Goal: Information Seeking & Learning: Check status

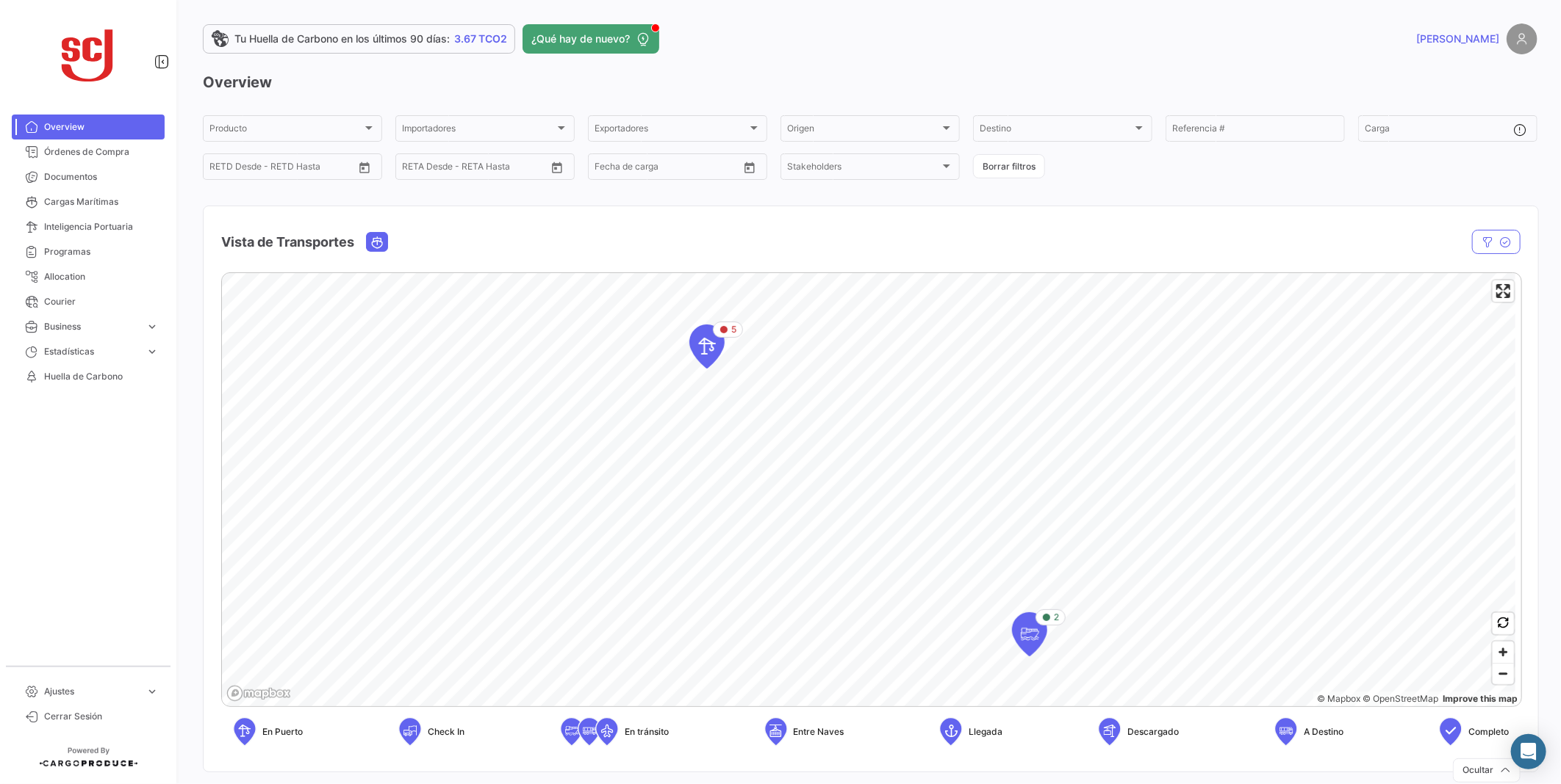
click at [0, 470] on html "Overview Órdenes de Compra Documentos Cargas Marítimas Inteligencia Portuaria P…" at bounding box center [780, 392] width 1561 height 784
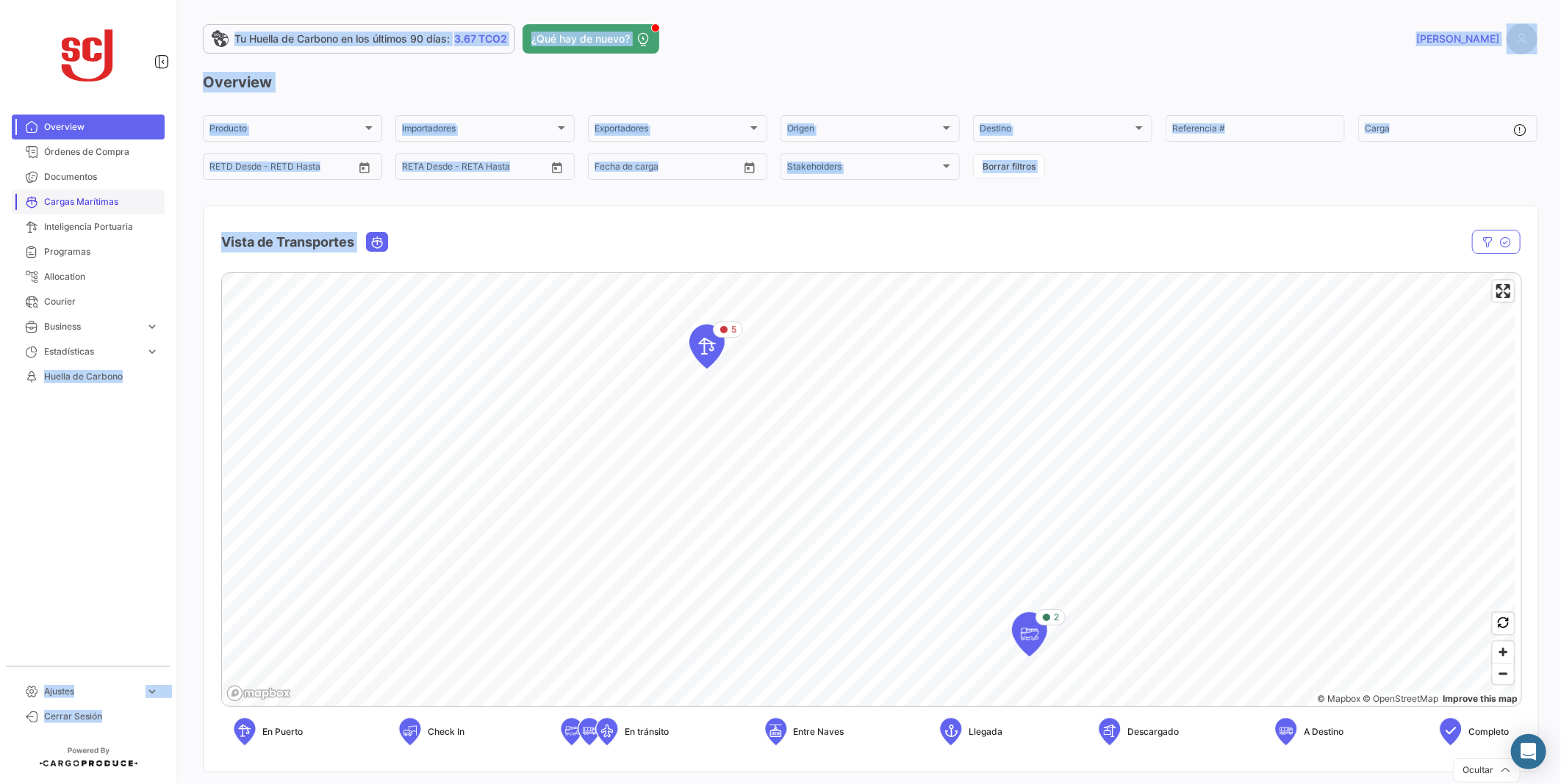
click at [86, 199] on span "Cargas Marítimas" at bounding box center [101, 202] width 115 height 13
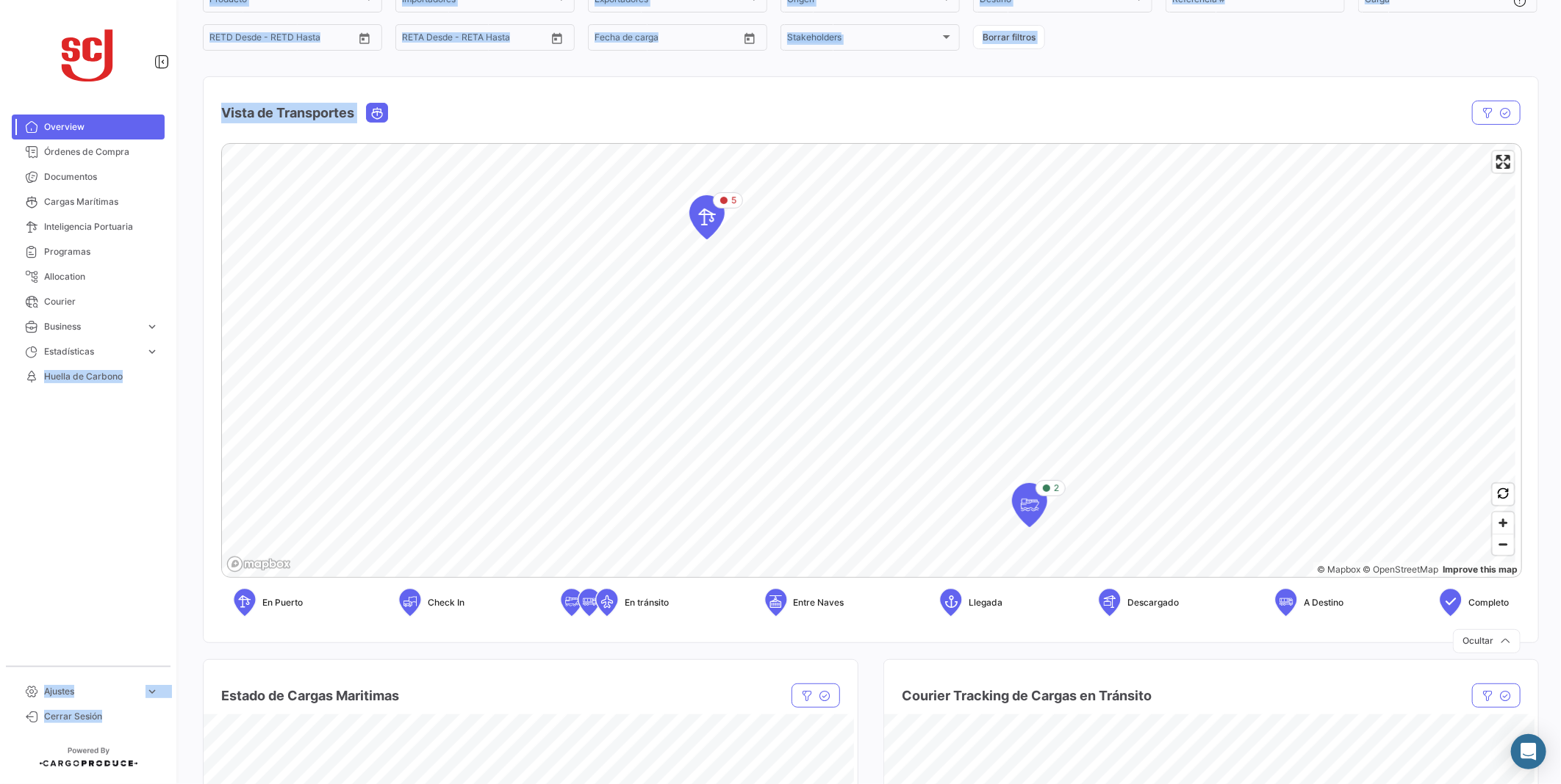
scroll to position [326, 0]
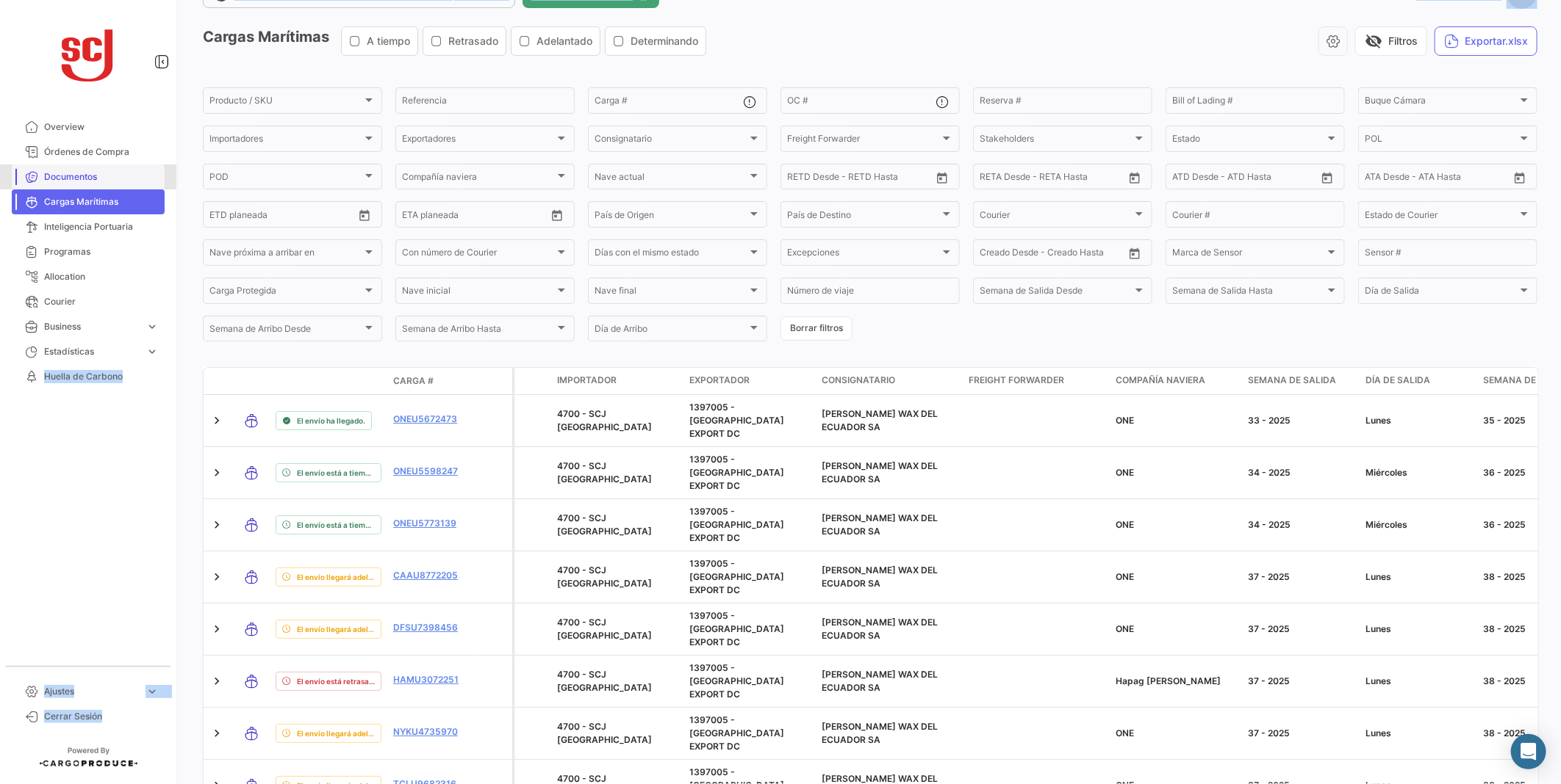
click at [78, 169] on link "Documentos" at bounding box center [88, 177] width 153 height 25
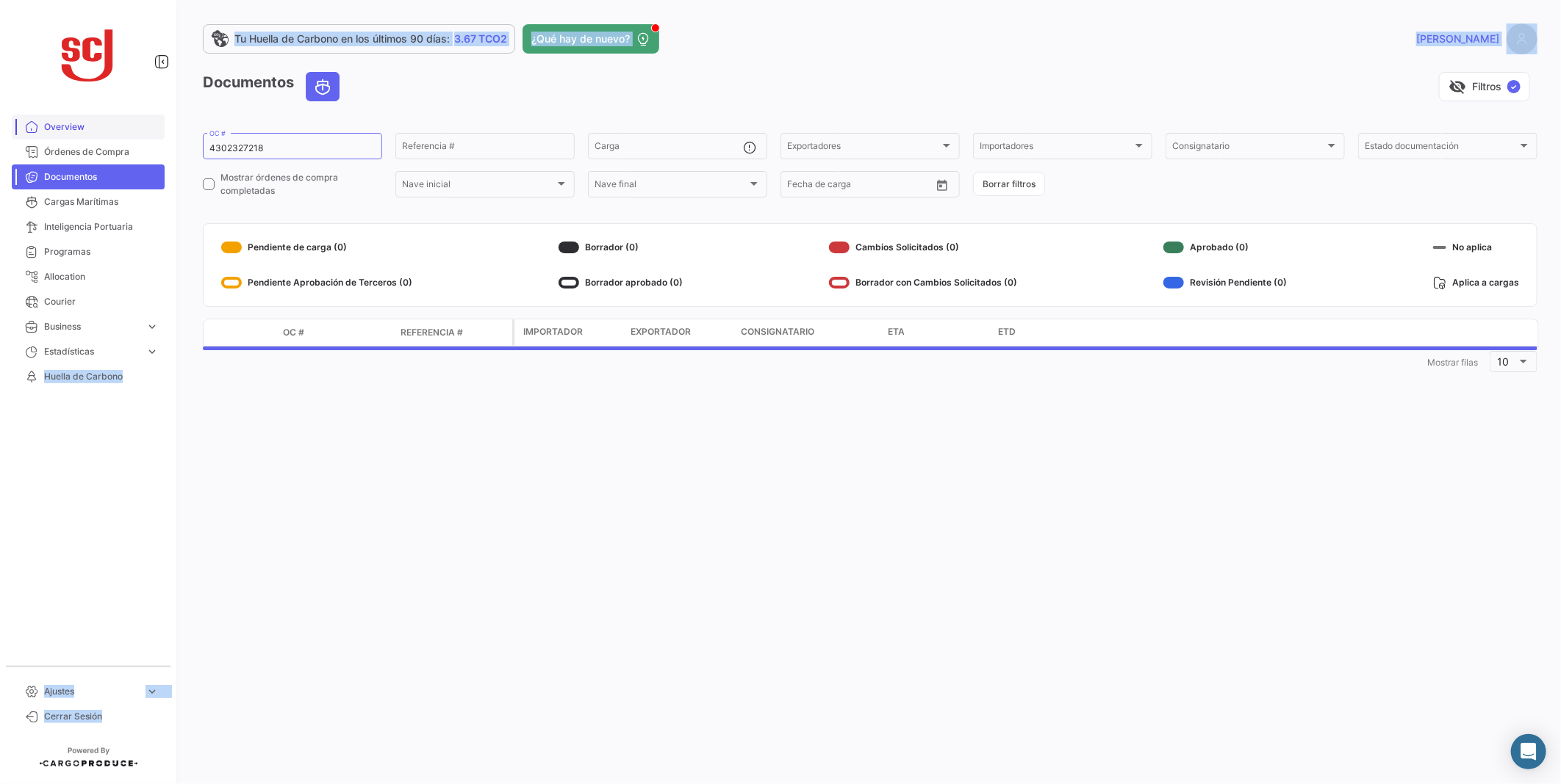
click at [88, 135] on link "Overview" at bounding box center [88, 127] width 153 height 25
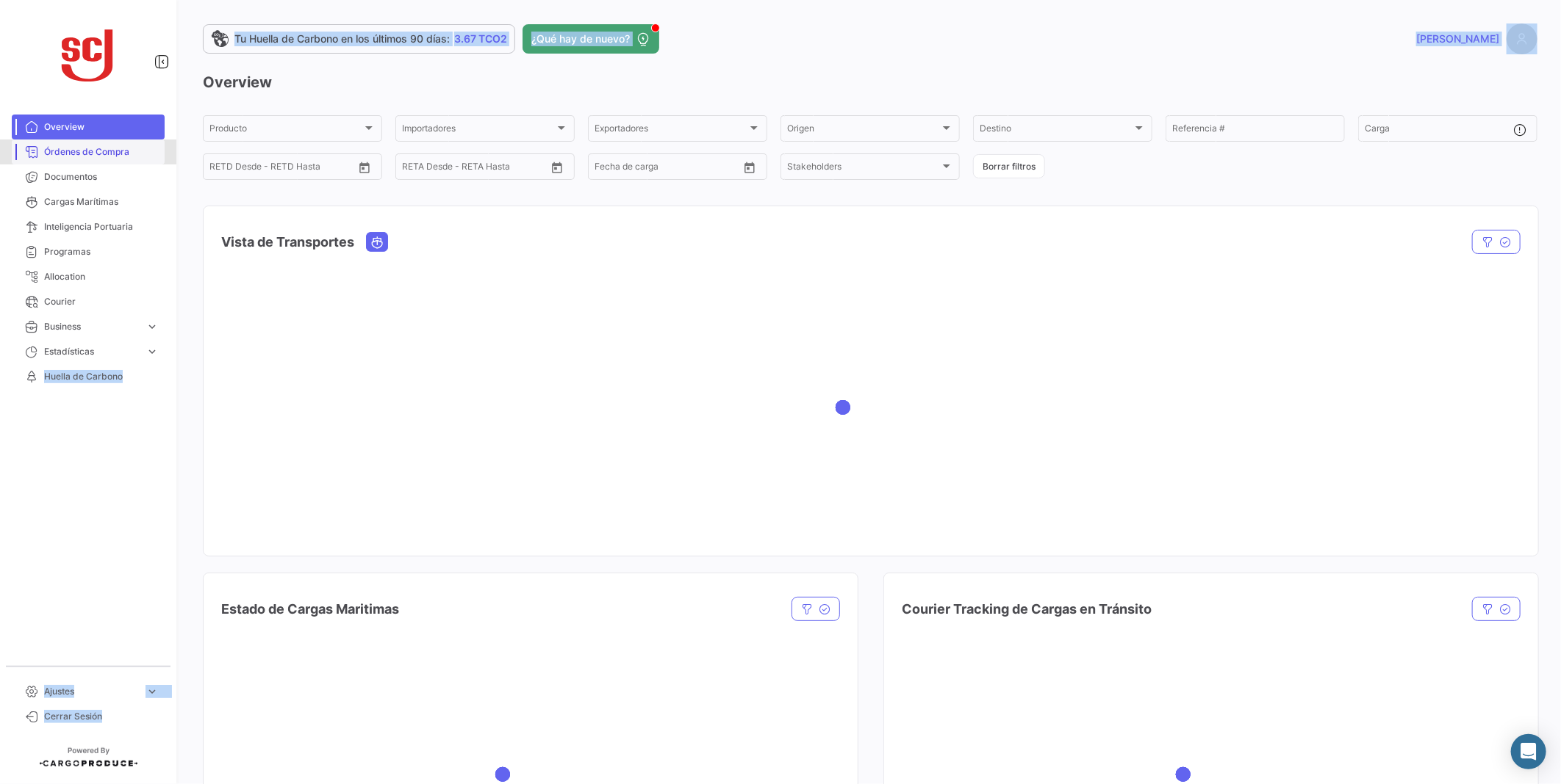
click at [90, 139] on link "Órdenes de Compra" at bounding box center [88, 152] width 153 height 25
click at [94, 150] on span "Órdenes de Compra" at bounding box center [101, 152] width 115 height 13
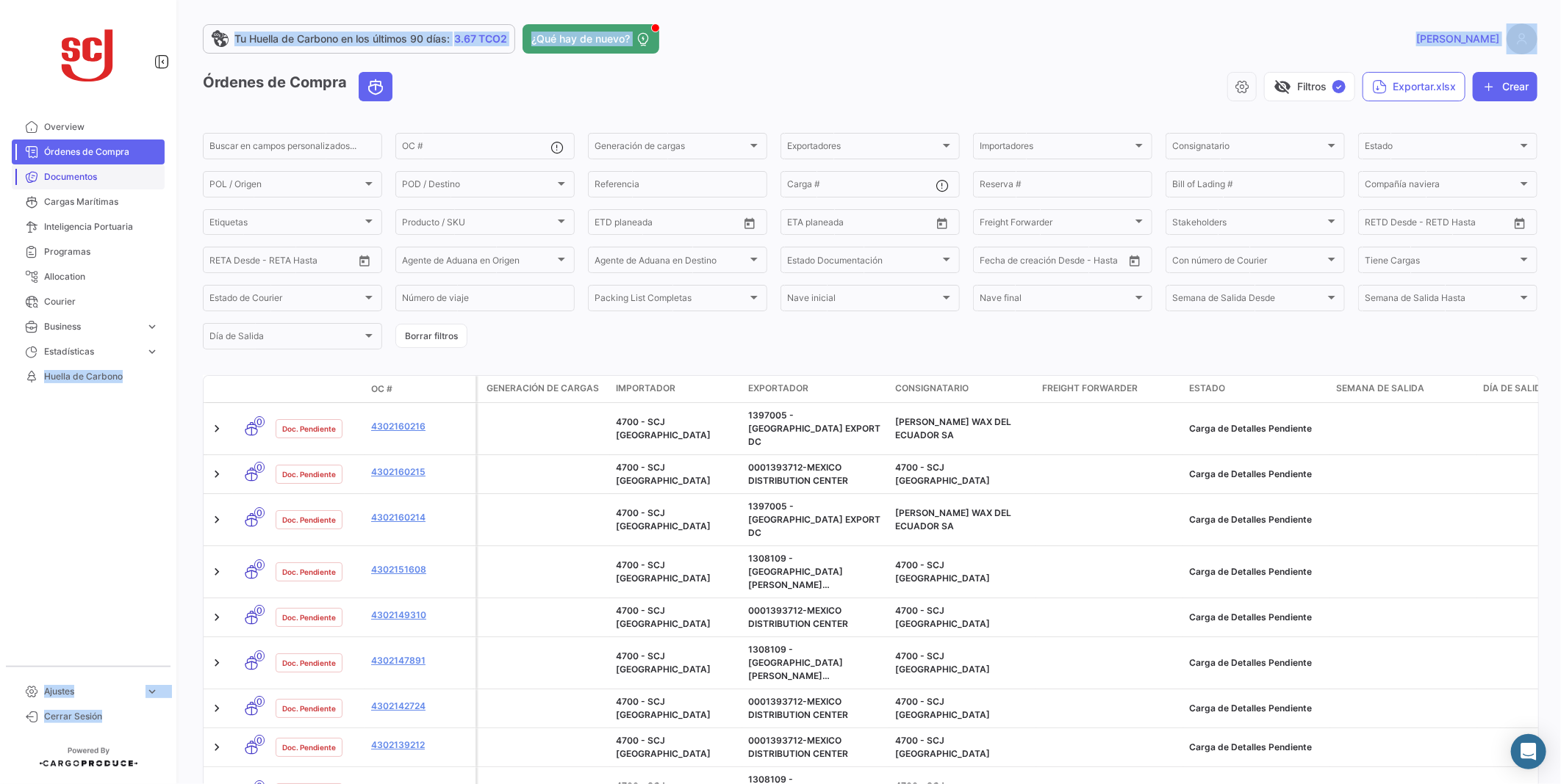
click at [77, 182] on span "Documentos" at bounding box center [101, 177] width 115 height 13
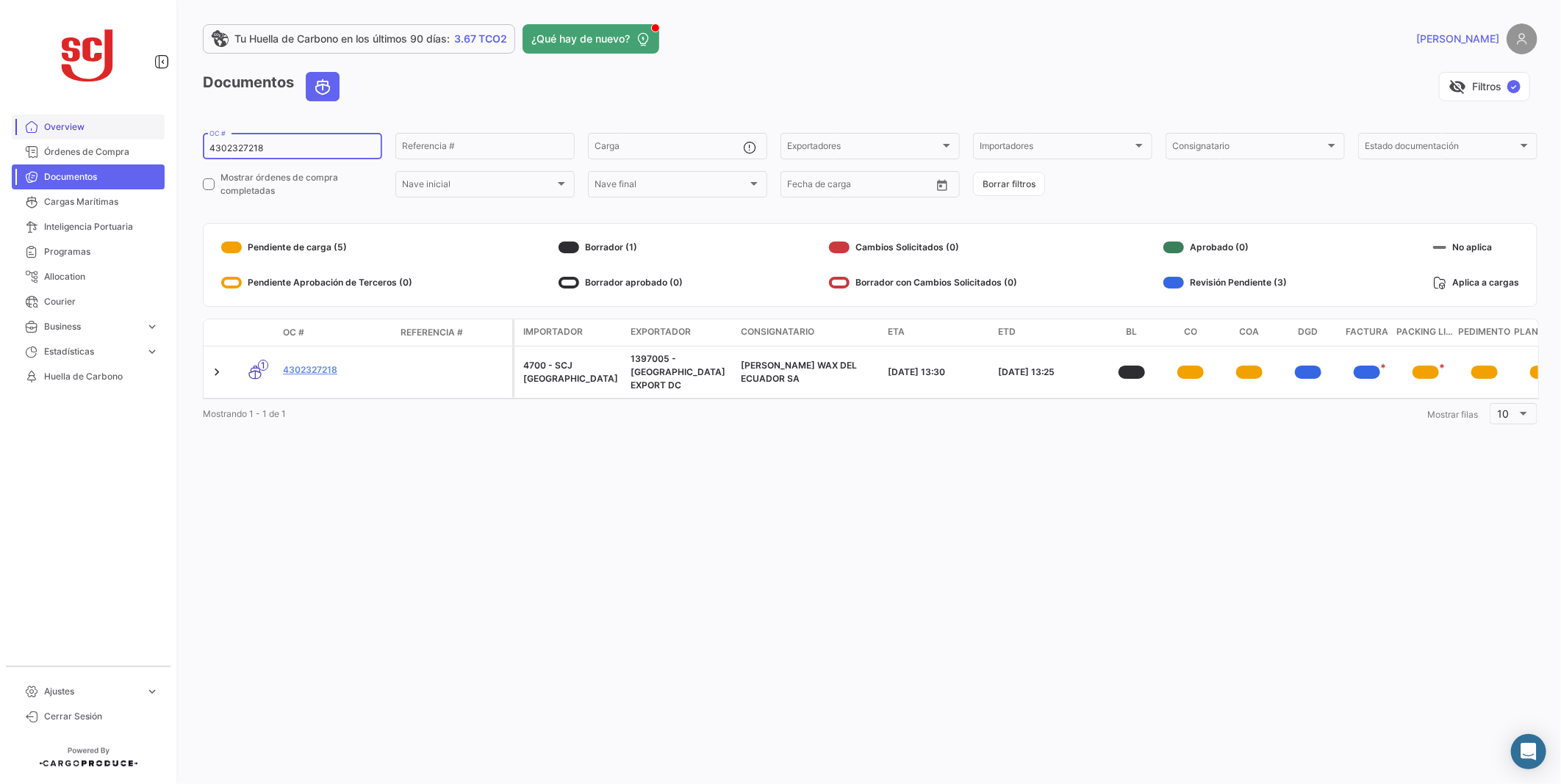
drag, startPoint x: 283, startPoint y: 147, endPoint x: 147, endPoint y: 135, distance: 136.5
click at [147, 135] on mat-sidenav-container "Overview Órdenes de Compra Documentos Cargas Marítimas Inteligencia Portuaria P…" at bounding box center [780, 392] width 1561 height 784
paste input "37412"
type input "4302337412"
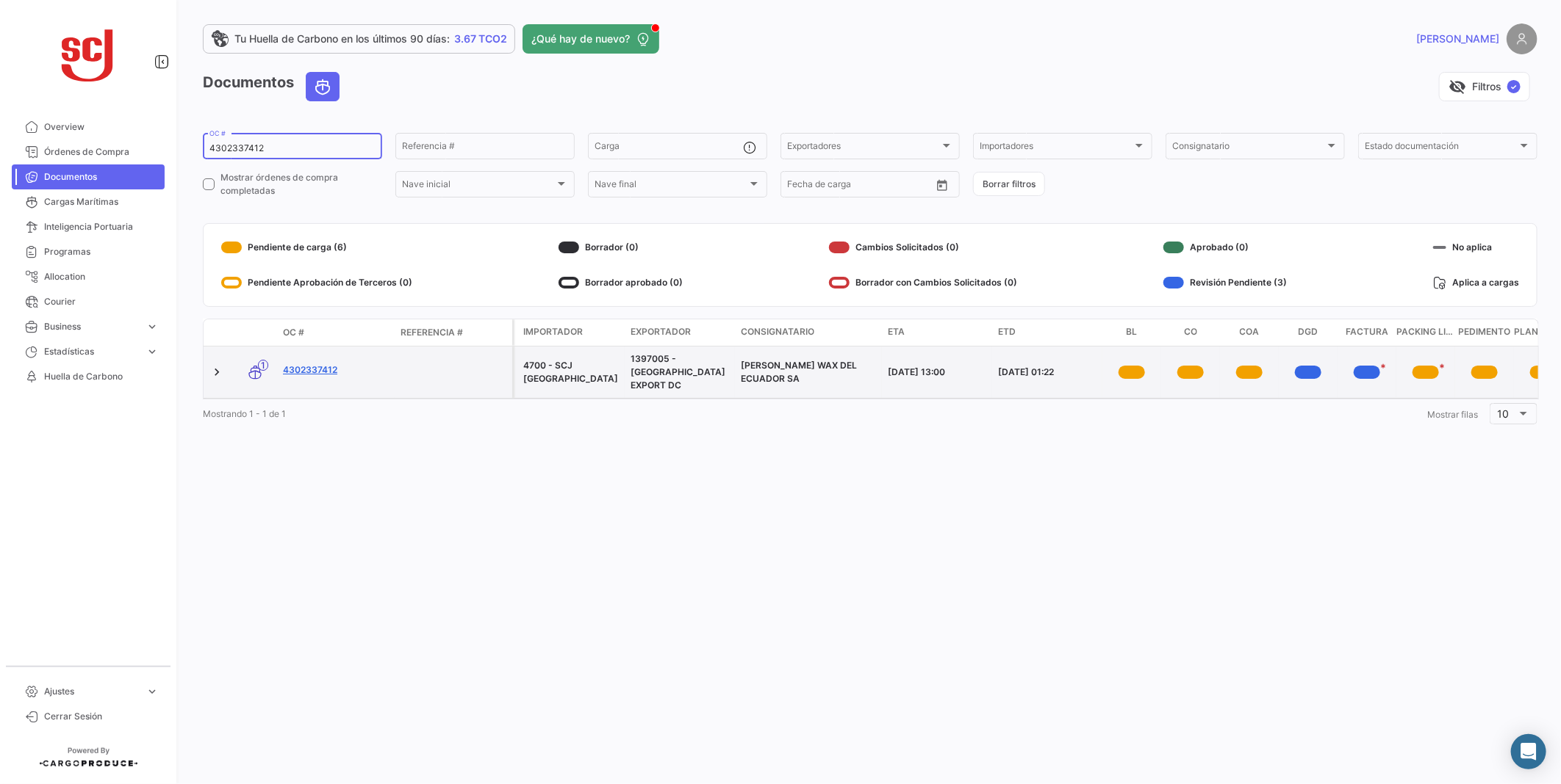
click at [324, 367] on link "4302337412" at bounding box center [336, 370] width 106 height 13
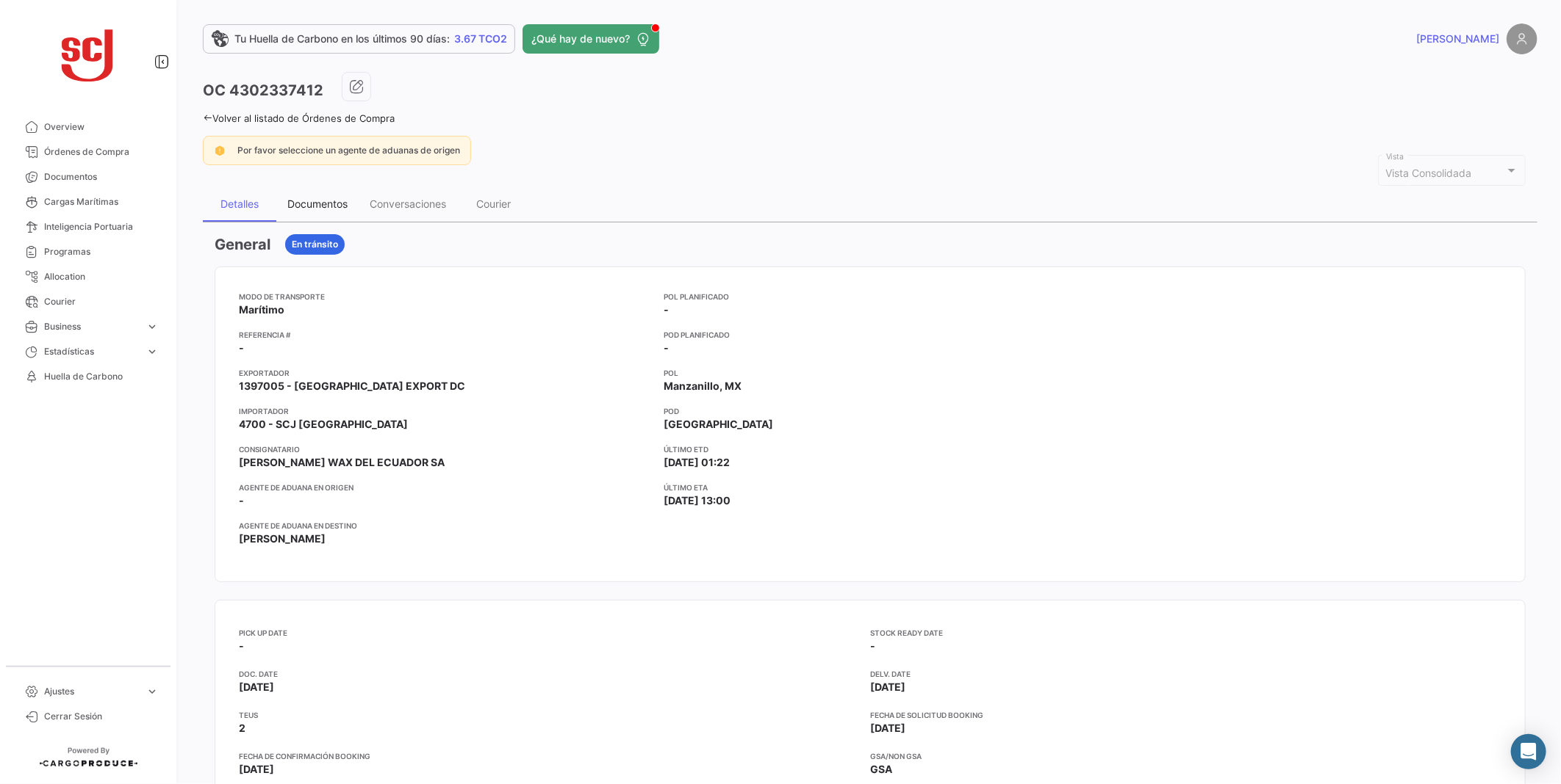
click at [313, 201] on div "Documentos" at bounding box center [317, 204] width 60 height 12
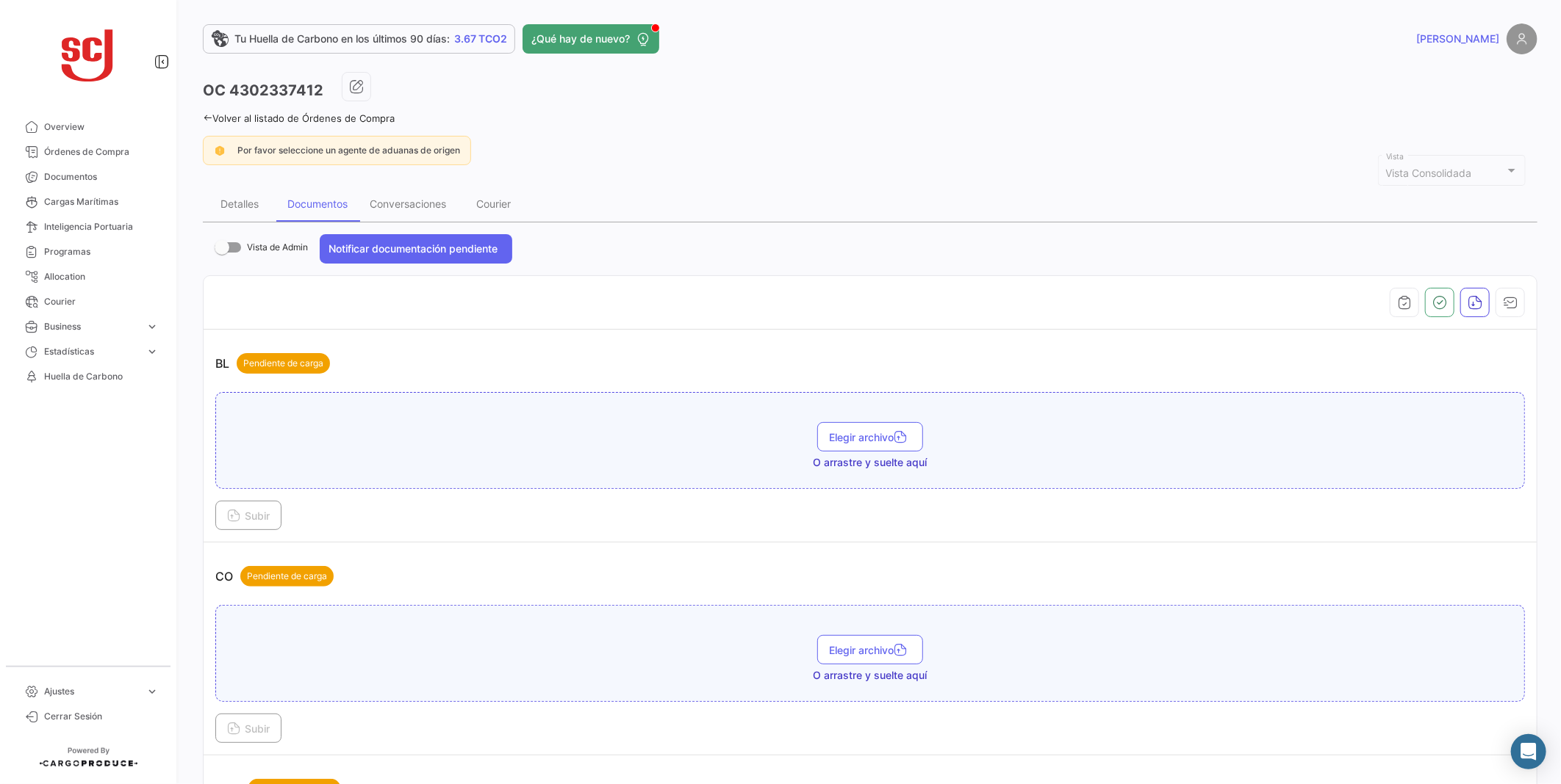
click at [275, 97] on h3 "OC 4302337412" at bounding box center [263, 90] width 121 height 20
click at [287, 90] on h3 "OC 4302337412" at bounding box center [263, 90] width 121 height 20
click at [269, 112] on link "Volver al listado de Órdenes de Compra" at bounding box center [298, 118] width 192 height 12
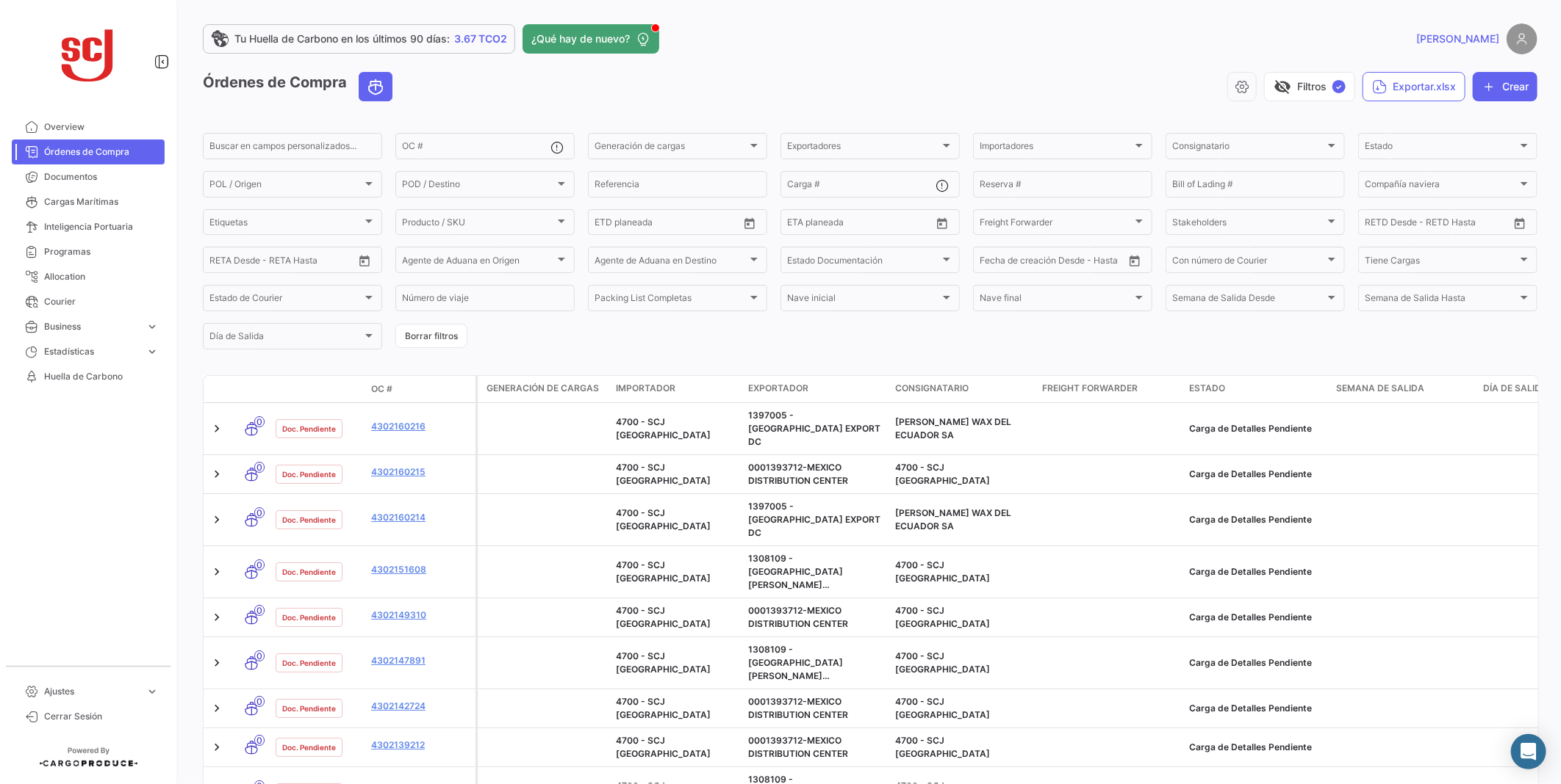
drag, startPoint x: 111, startPoint y: 178, endPoint x: 180, endPoint y: 135, distance: 81.3
click at [111, 178] on span "Documentos" at bounding box center [101, 177] width 115 height 13
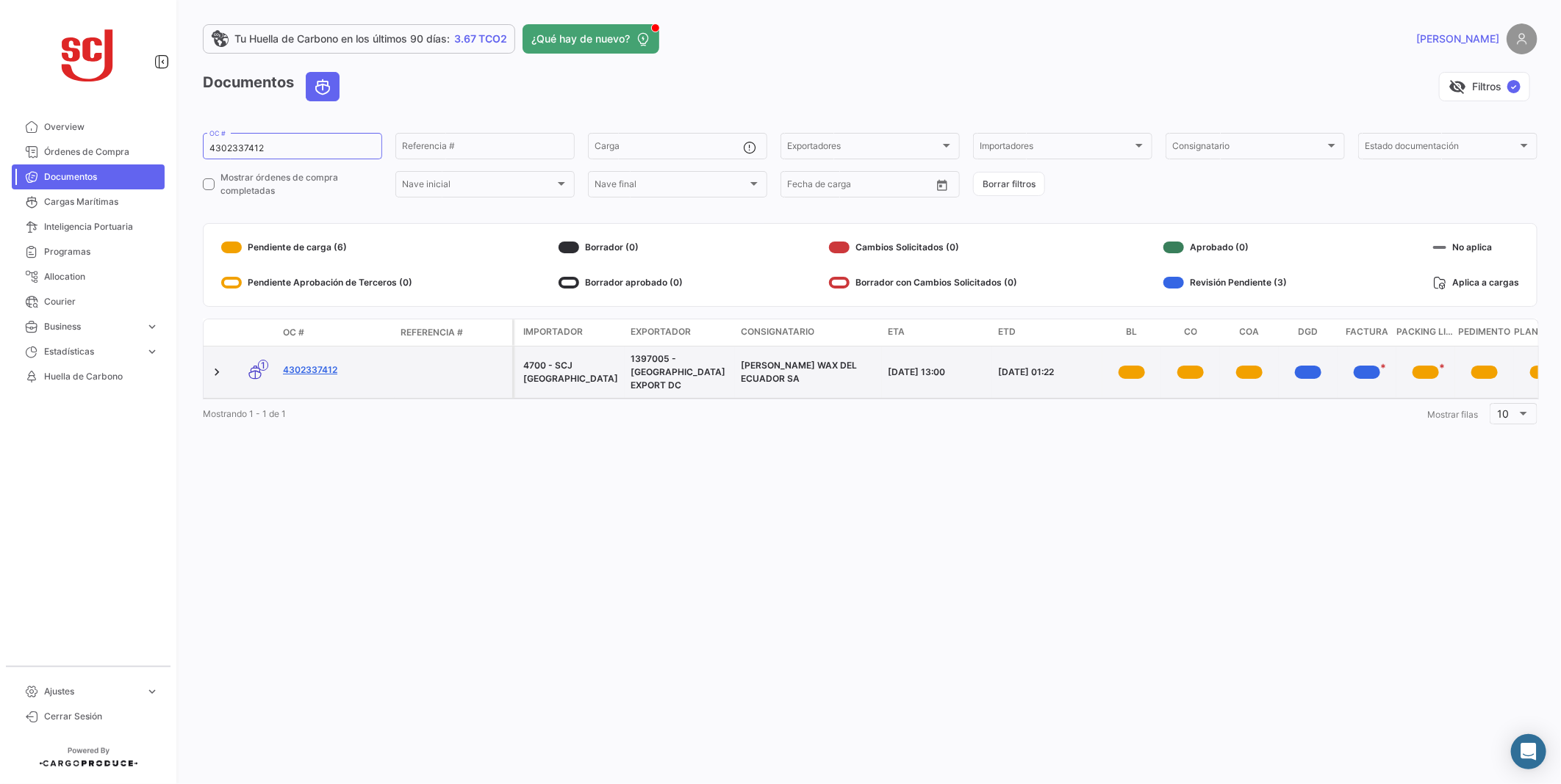
click at [291, 364] on link "4302337412" at bounding box center [336, 370] width 106 height 13
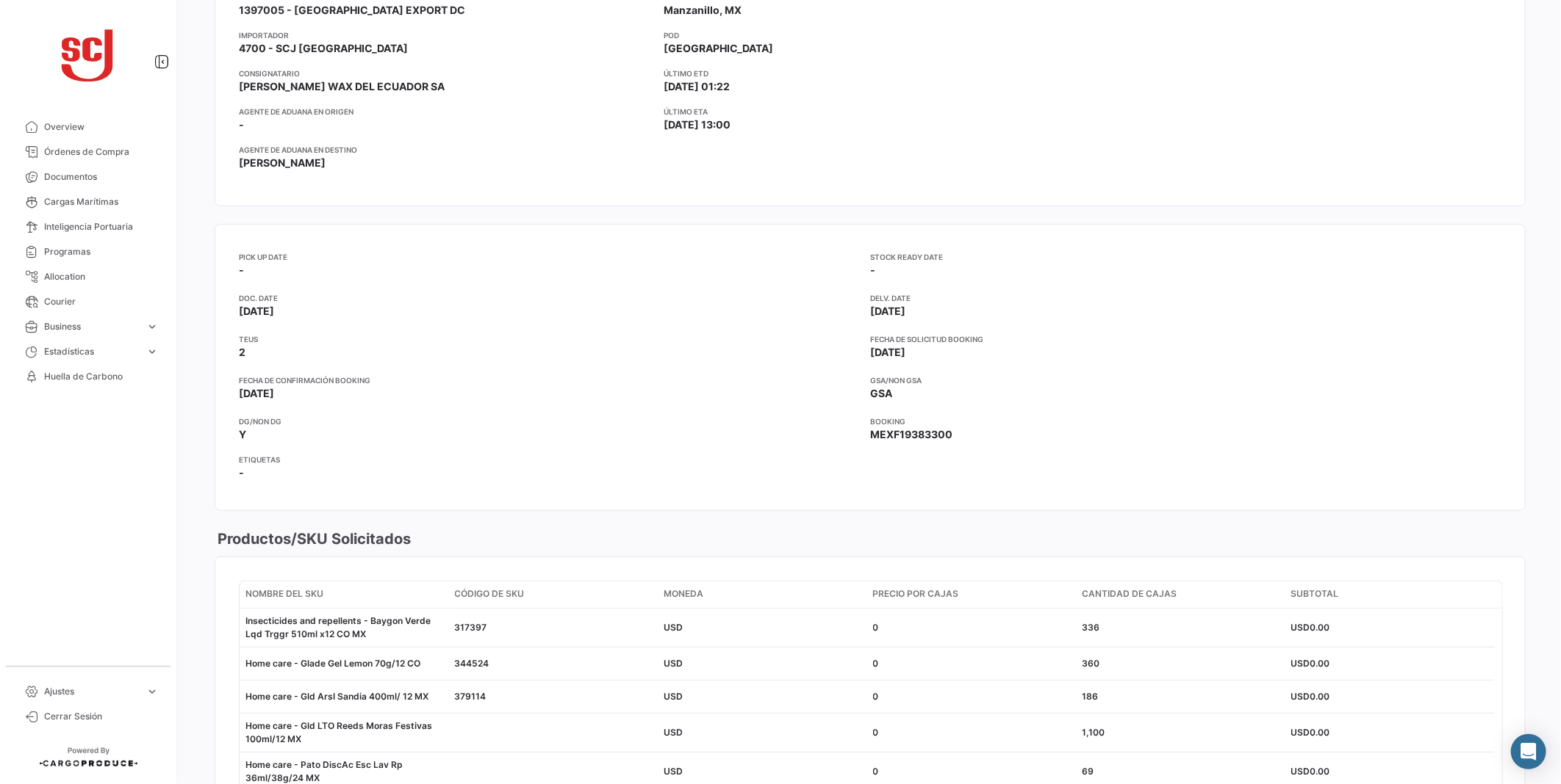
scroll to position [408, 0]
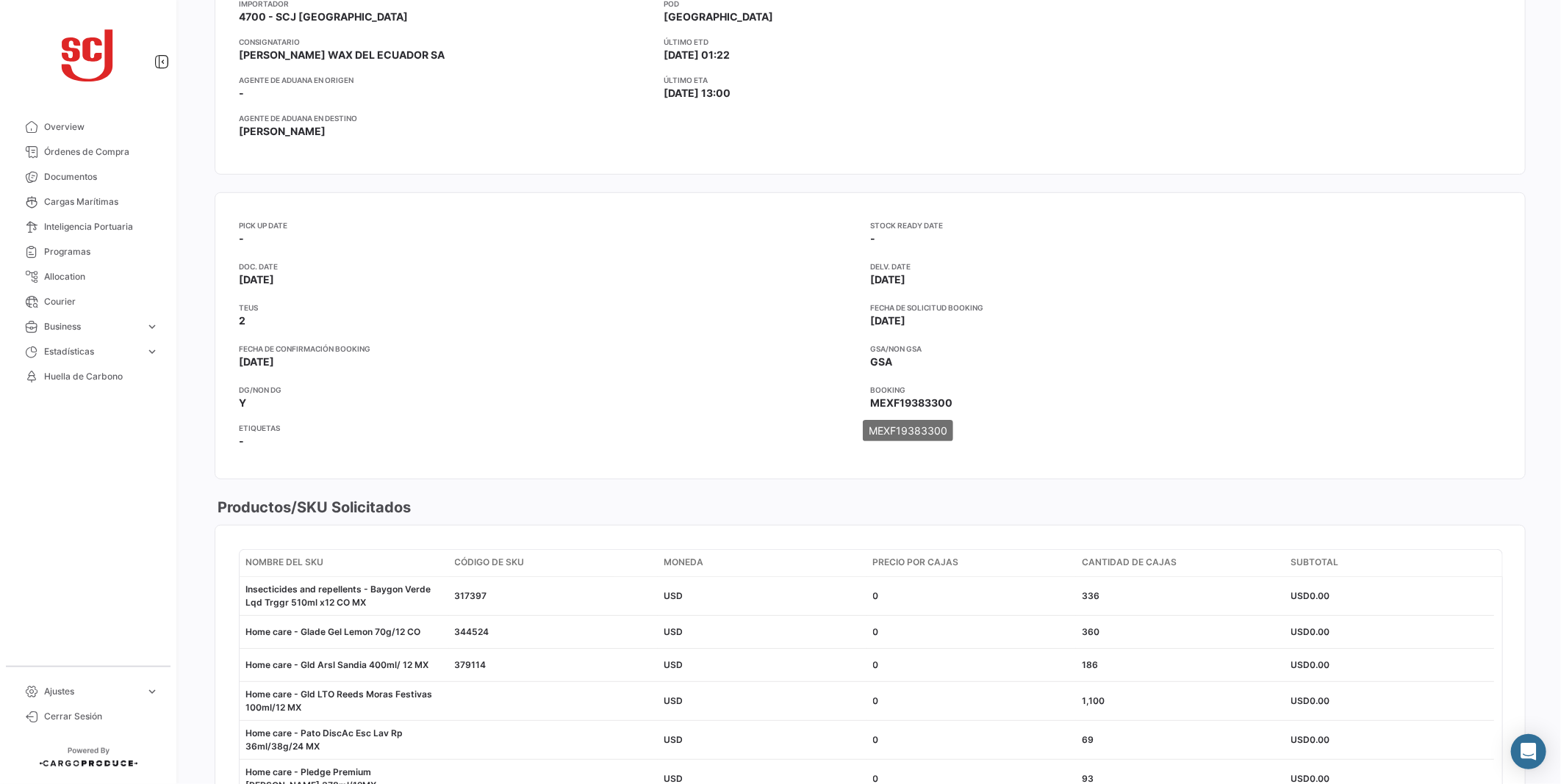
drag, startPoint x: 964, startPoint y: 409, endPoint x: 948, endPoint y: 406, distance: 16.3
click at [949, 405] on app-card-info-label "Booking MEXF19383300" at bounding box center [1186, 397] width 631 height 26
drag, startPoint x: 948, startPoint y: 406, endPoint x: 730, endPoint y: 420, distance: 218.4
click at [730, 420] on div "DG/NON DG Y" at bounding box center [555, 403] width 631 height 38
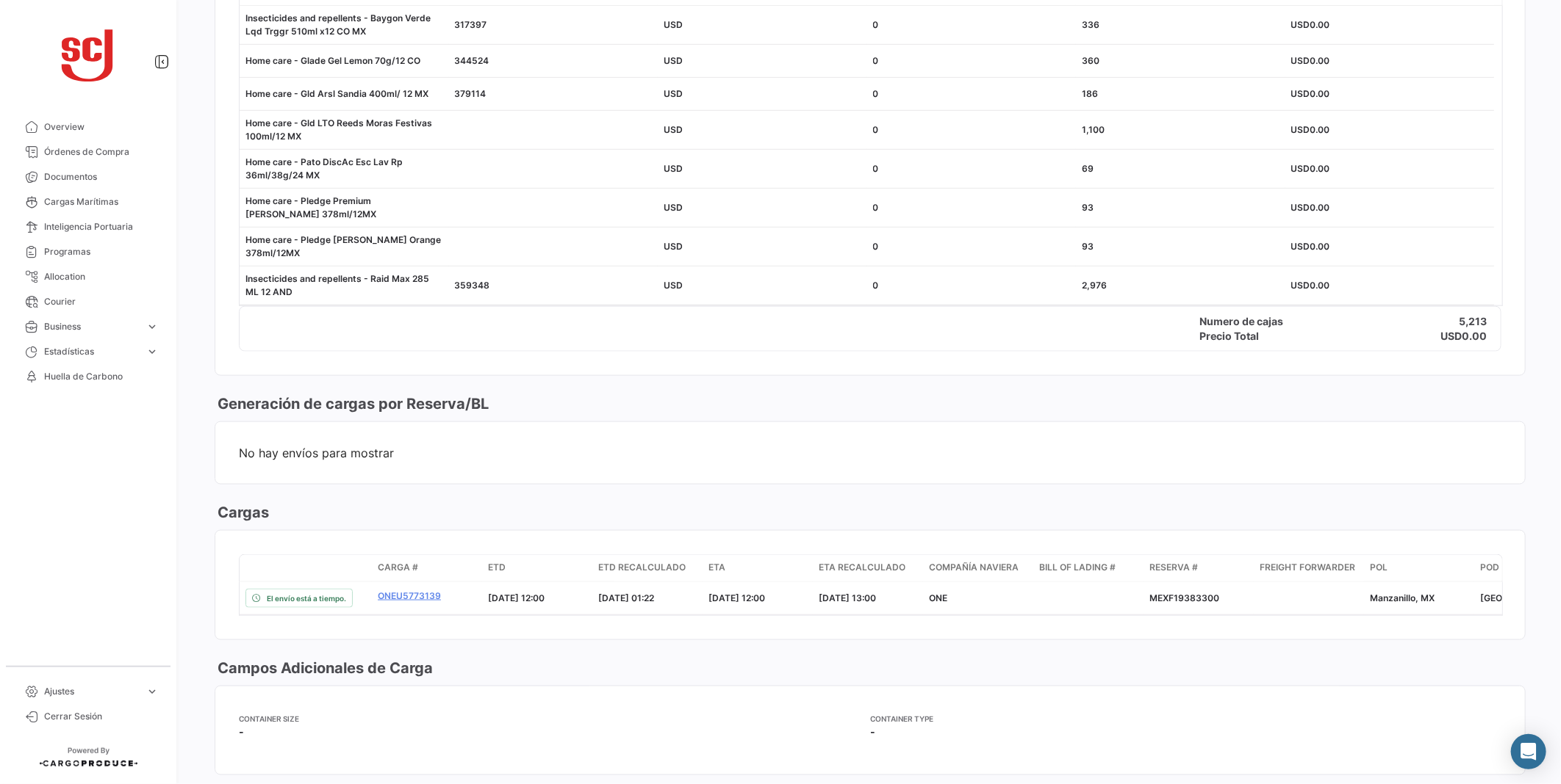
scroll to position [1223, 0]
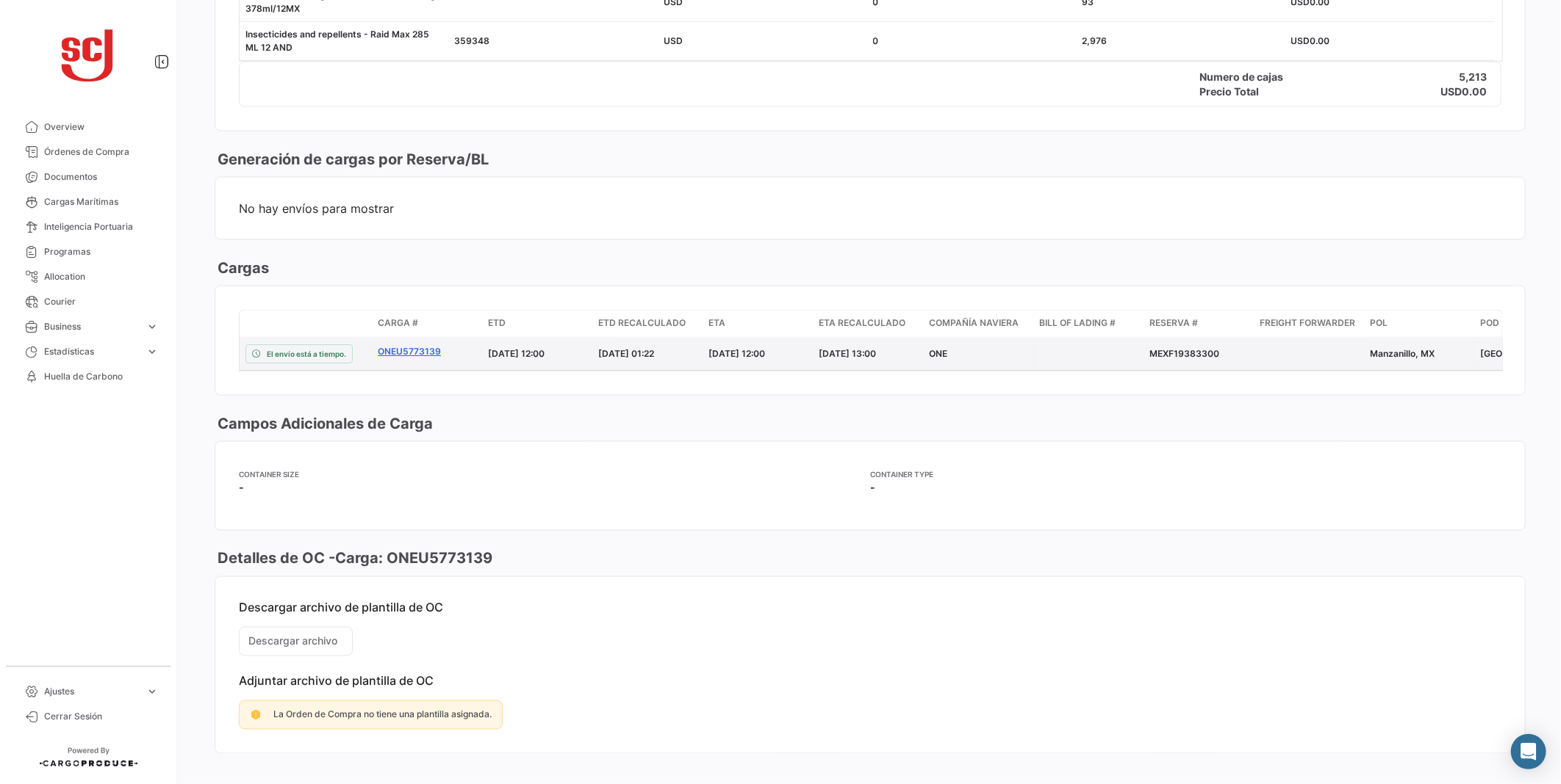
click at [410, 351] on link "ONEU5773139" at bounding box center [427, 351] width 98 height 13
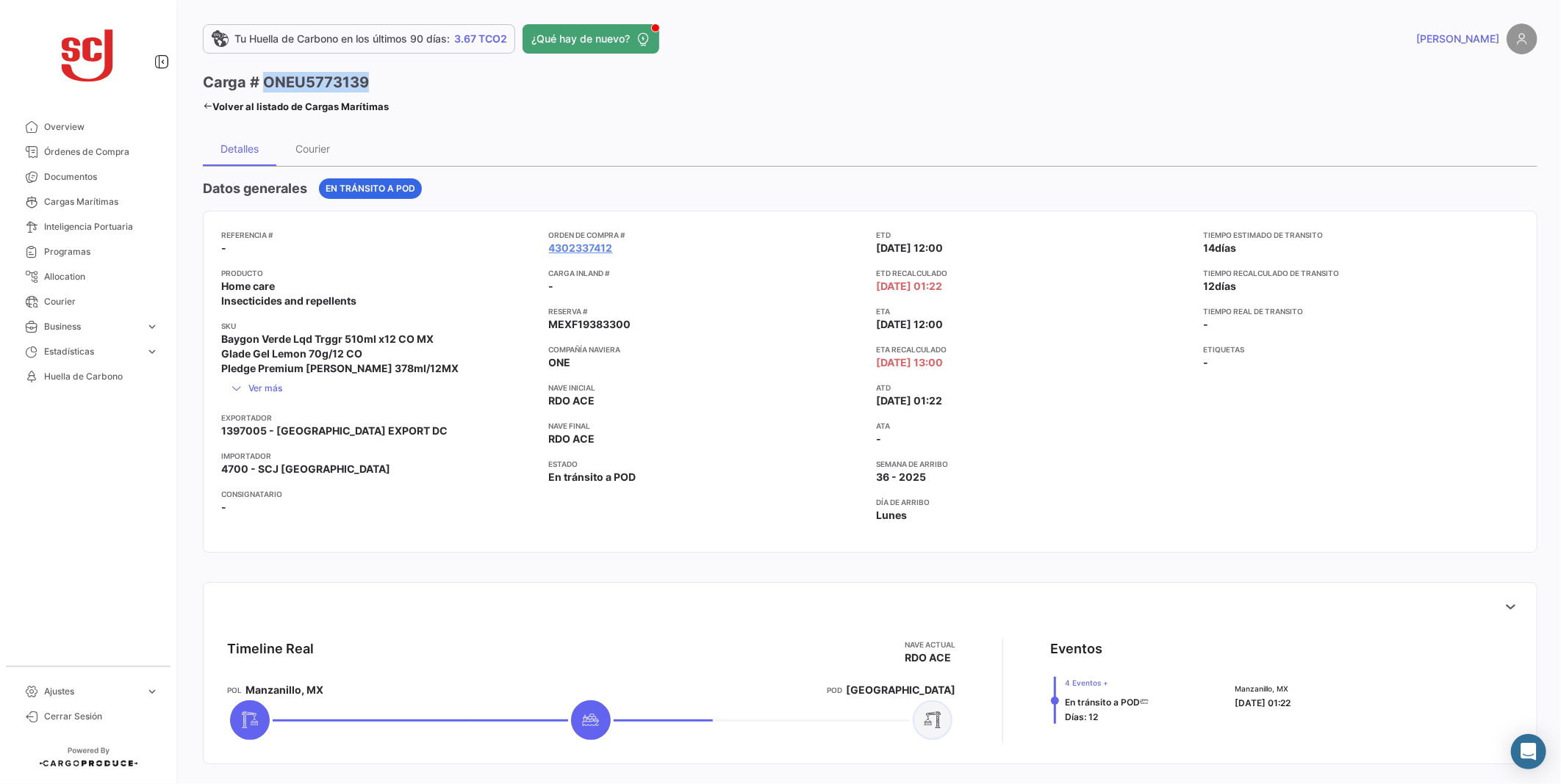
drag, startPoint x: 366, startPoint y: 86, endPoint x: 263, endPoint y: 89, distance: 103.0
click at [263, 89] on h3 "Carga # ONEU5773139" at bounding box center [285, 82] width 166 height 20
copy h3 "ONEU5773139"
click at [742, 406] on app-card-info-value "RDO ACE" at bounding box center [707, 401] width 316 height 15
drag, startPoint x: 648, startPoint y: 331, endPoint x: 548, endPoint y: 329, distance: 100.0
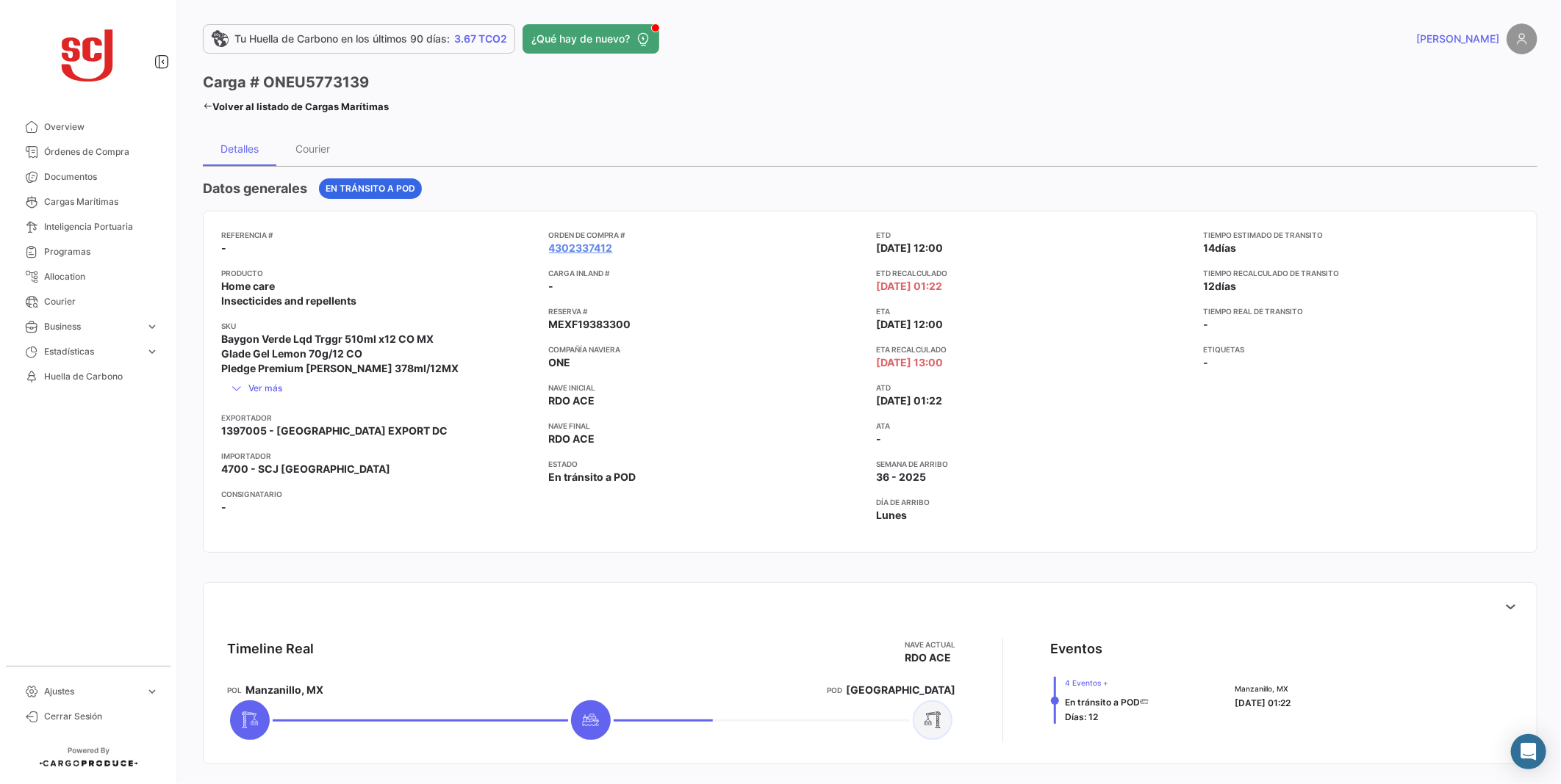
click at [549, 329] on app-card-info-value "MEXF19383300" at bounding box center [707, 324] width 316 height 15
copy span "MEXF19383300"
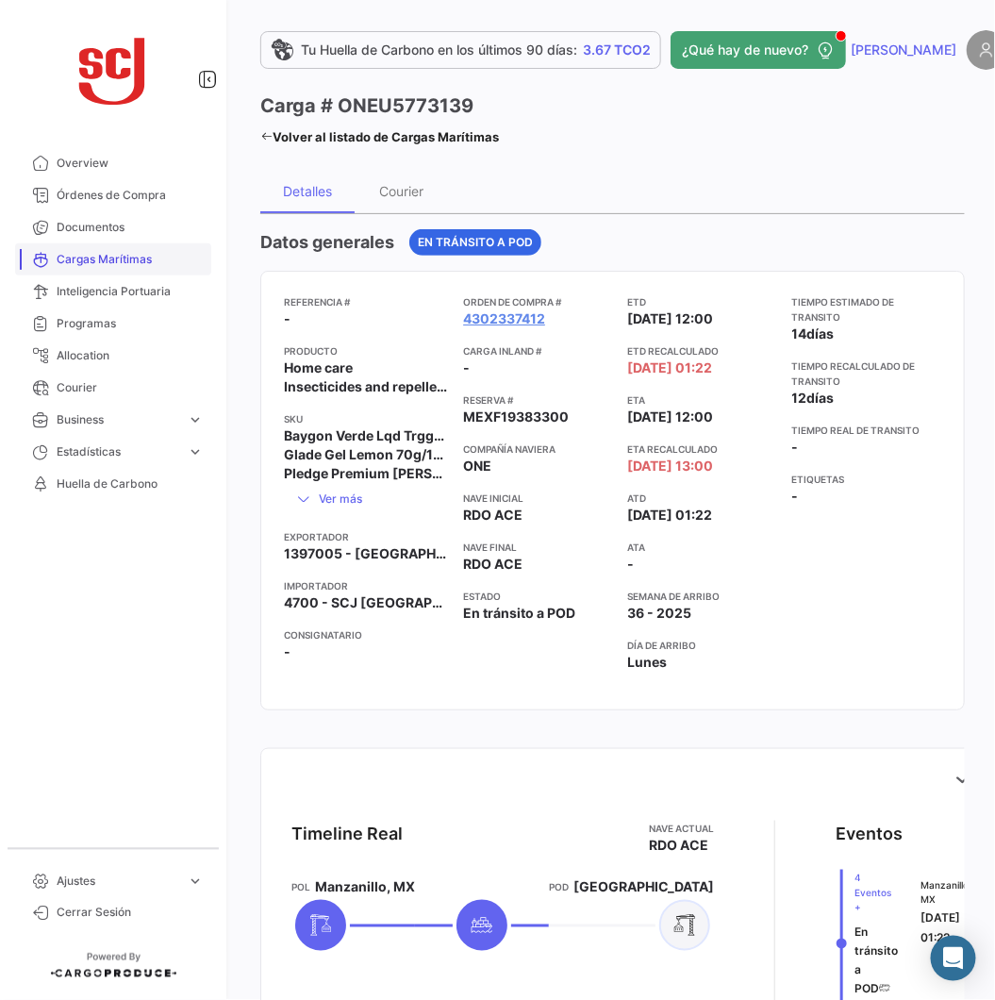
drag, startPoint x: 95, startPoint y: 247, endPoint x: 88, endPoint y: 241, distance: 10.0
click at [96, 247] on link "Cargas Marítimas" at bounding box center [113, 259] width 196 height 32
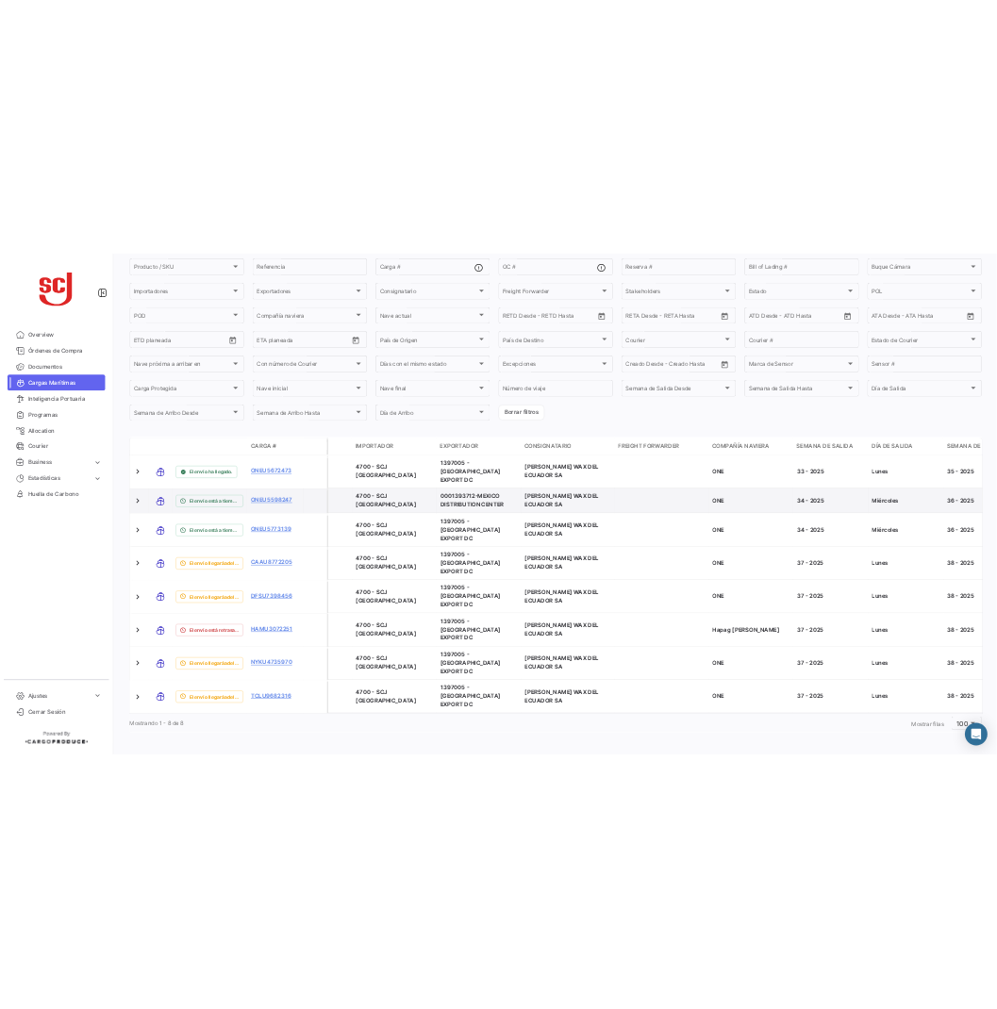
scroll to position [58, 0]
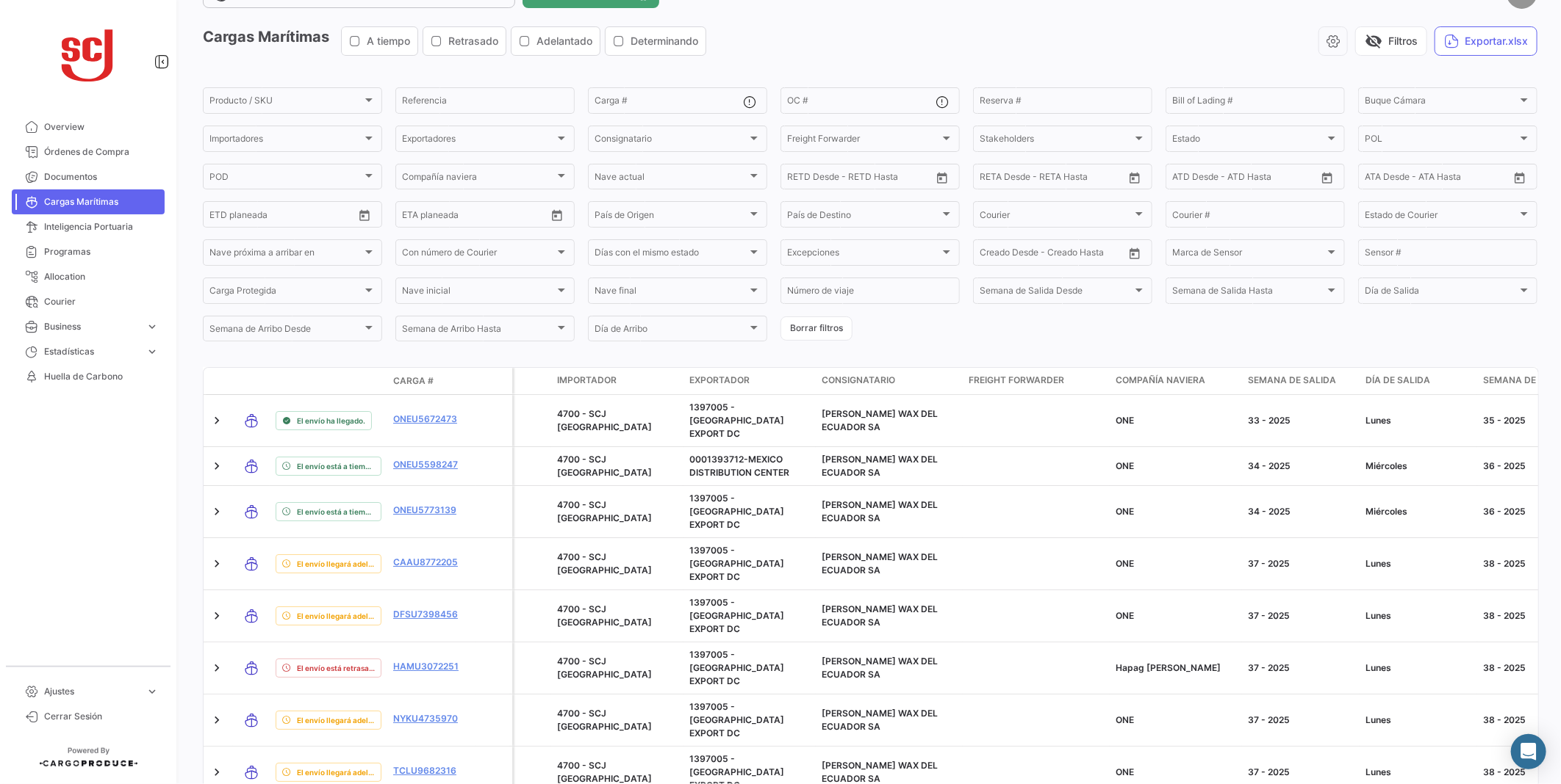
click at [1155, 24] on app-header "Tu Huella de Carbono en los últimos 90 [PERSON_NAME]: 3.67 TCO2 ¿Qué hay de nue…" at bounding box center [869, 2] width 1334 height 48
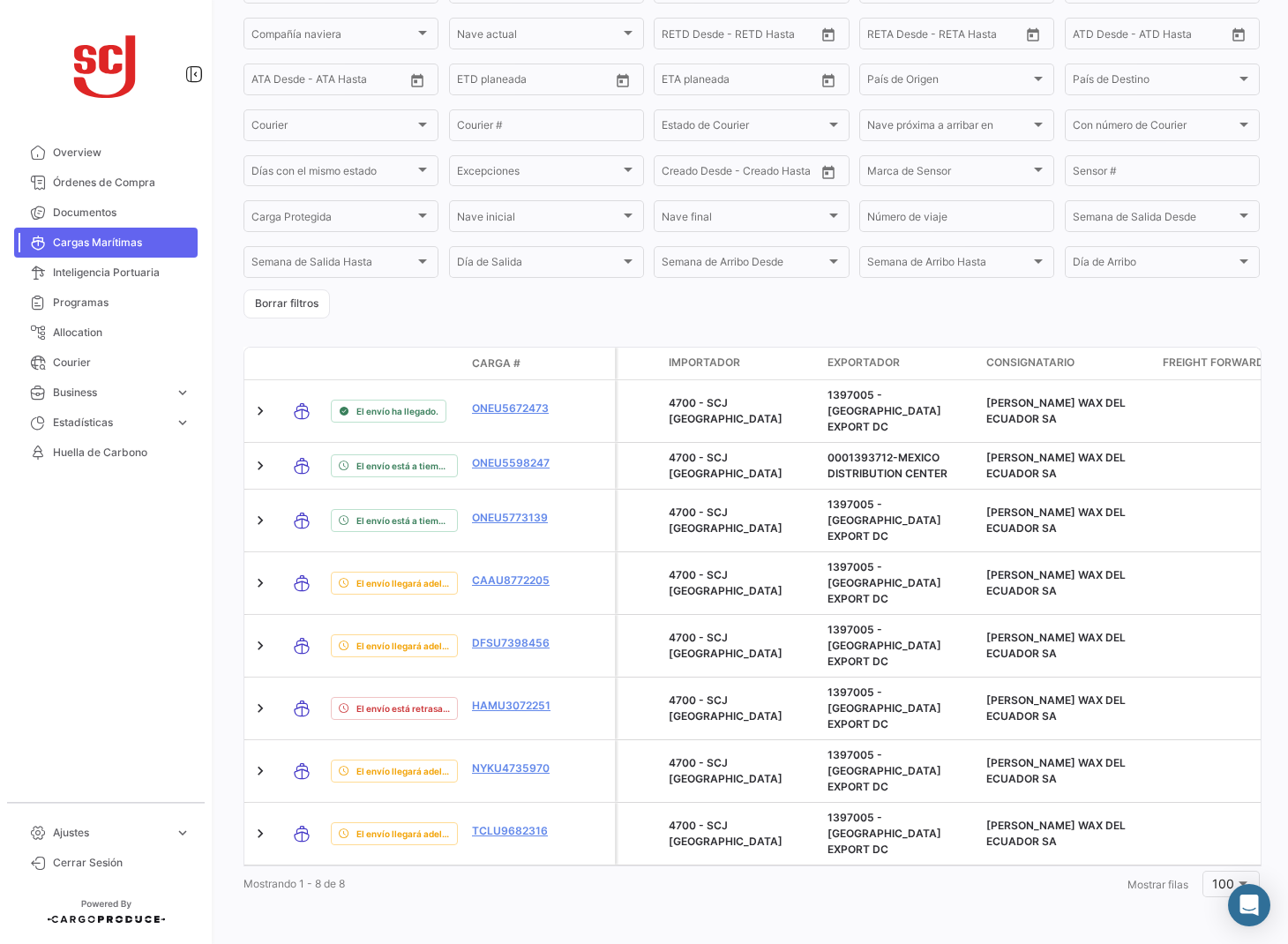
scroll to position [182, 0]
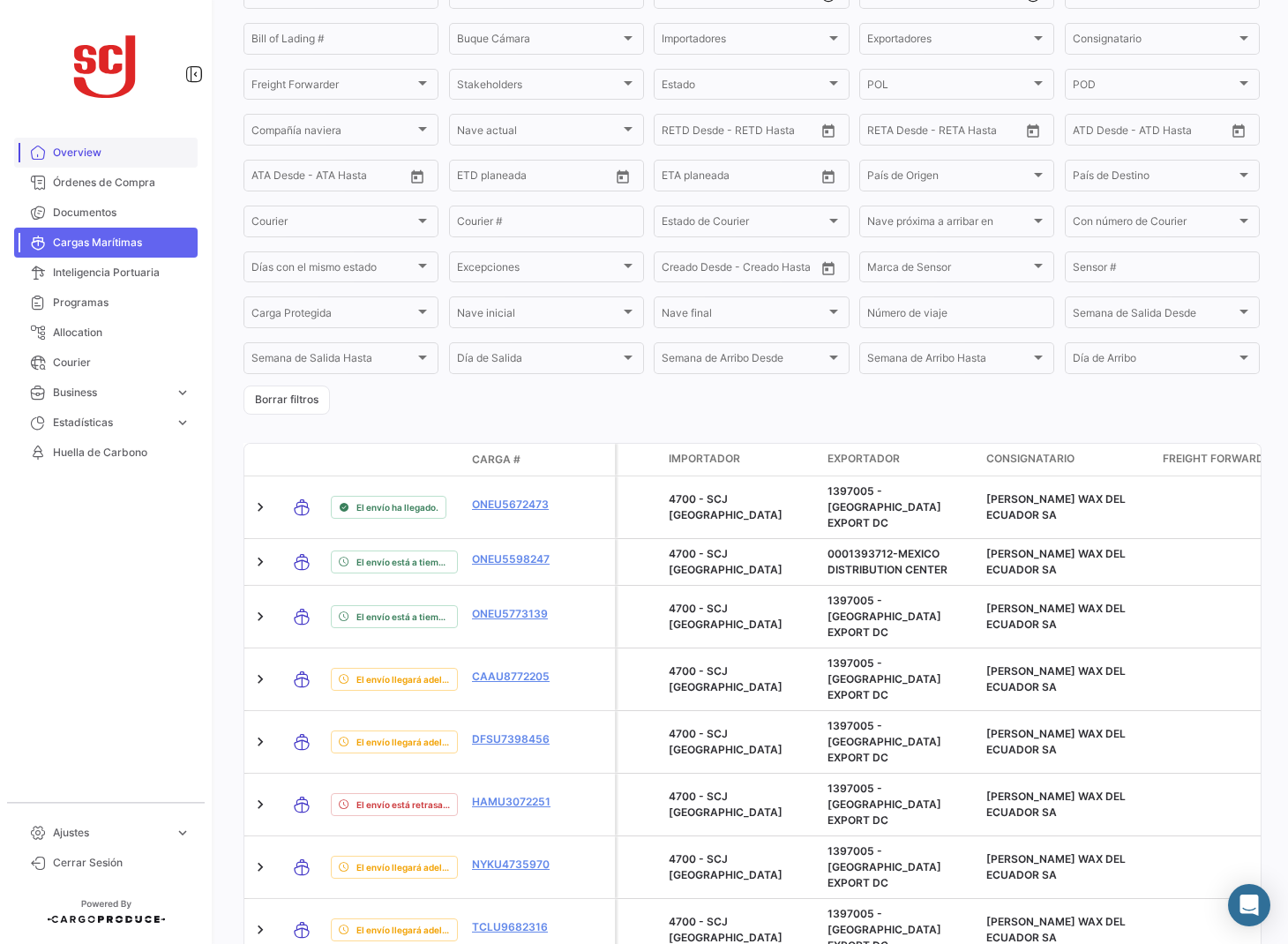
click at [101, 152] on span "Overview" at bounding box center [122, 152] width 137 height 16
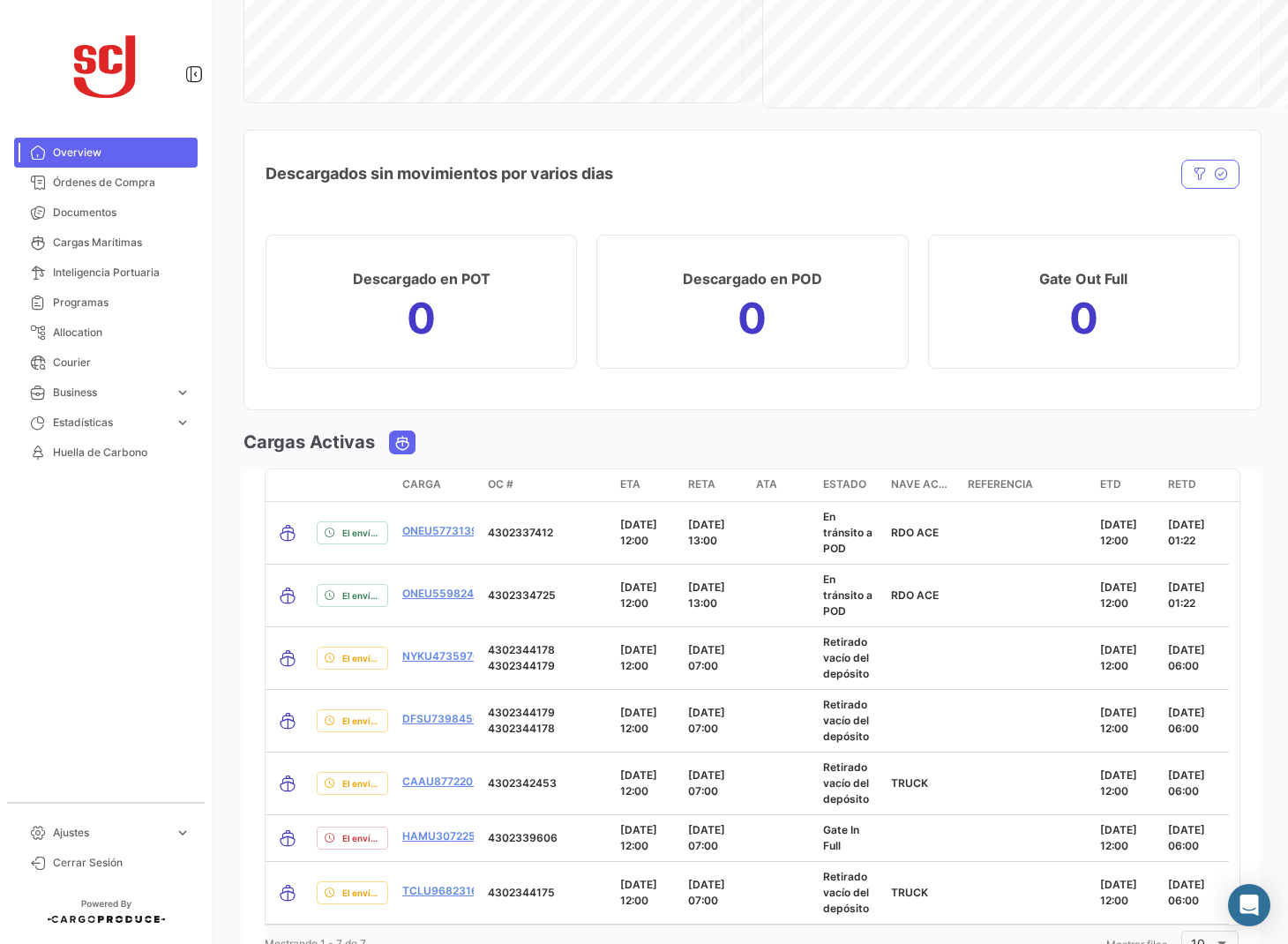
scroll to position [1918, 0]
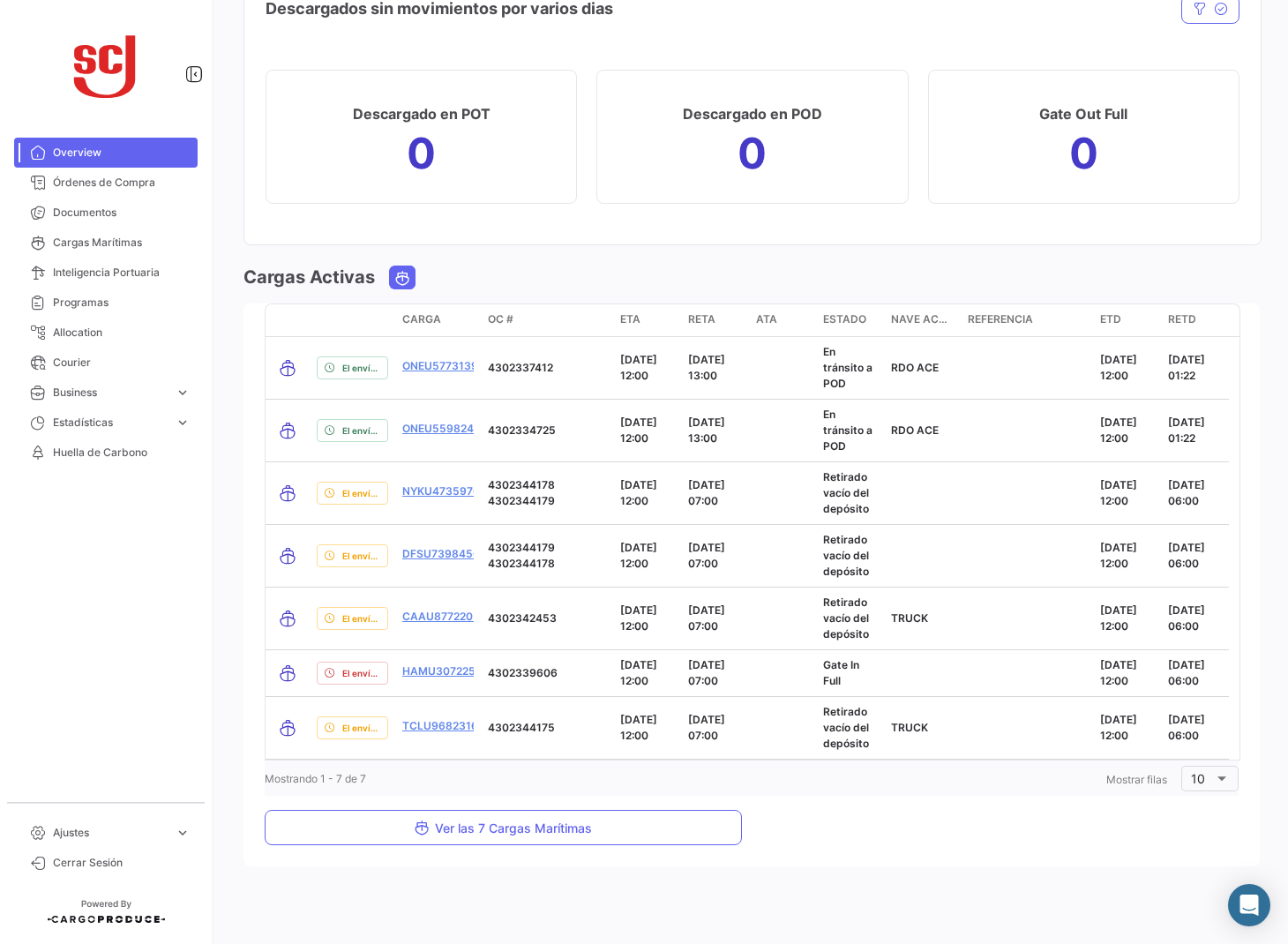
click at [924, 810] on div "Ver las 7 Cargas Marítimas" at bounding box center [751, 828] width 974 height 36
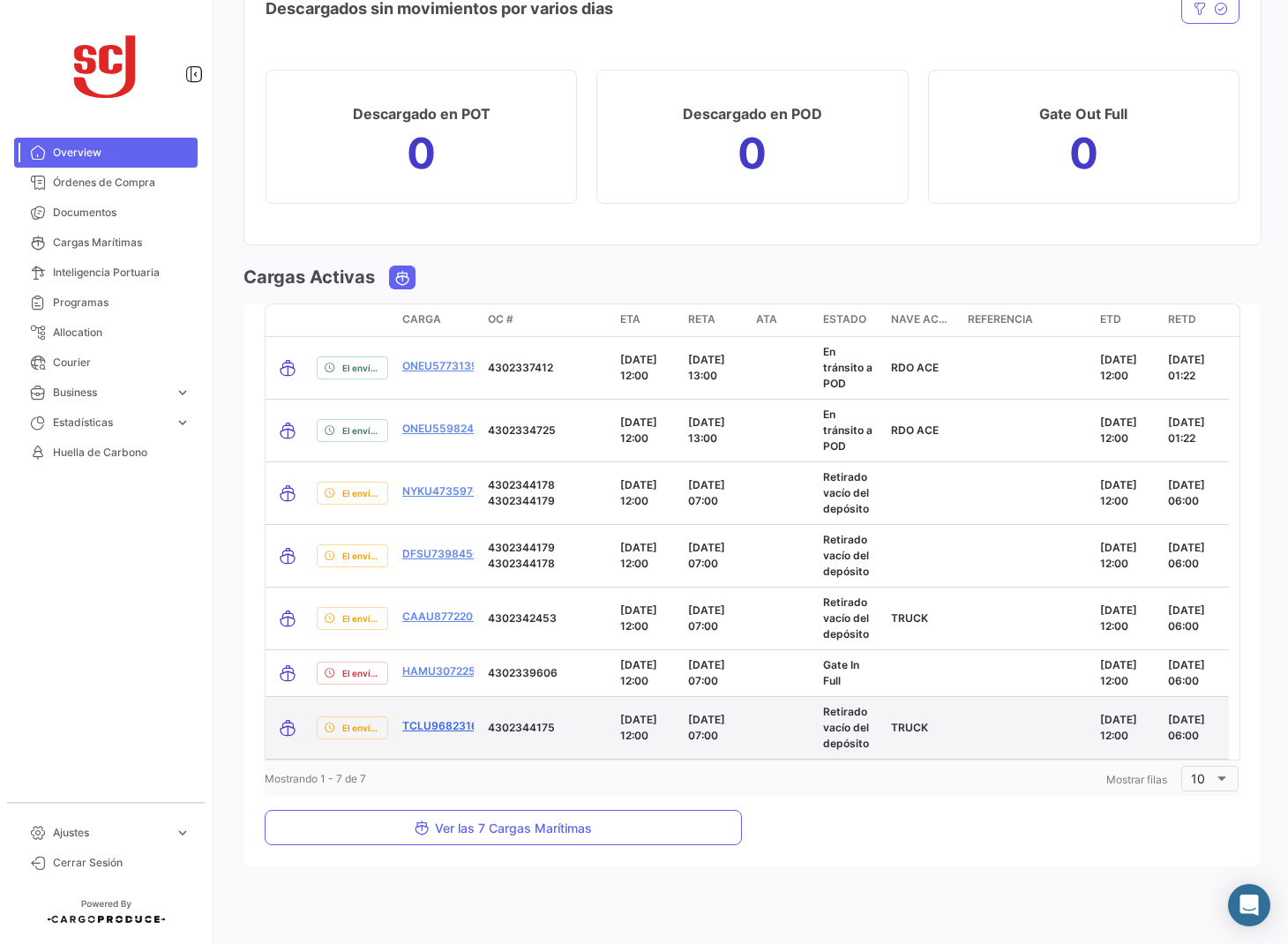
click at [462, 725] on link "TCLU9682316" at bounding box center [440, 726] width 76 height 16
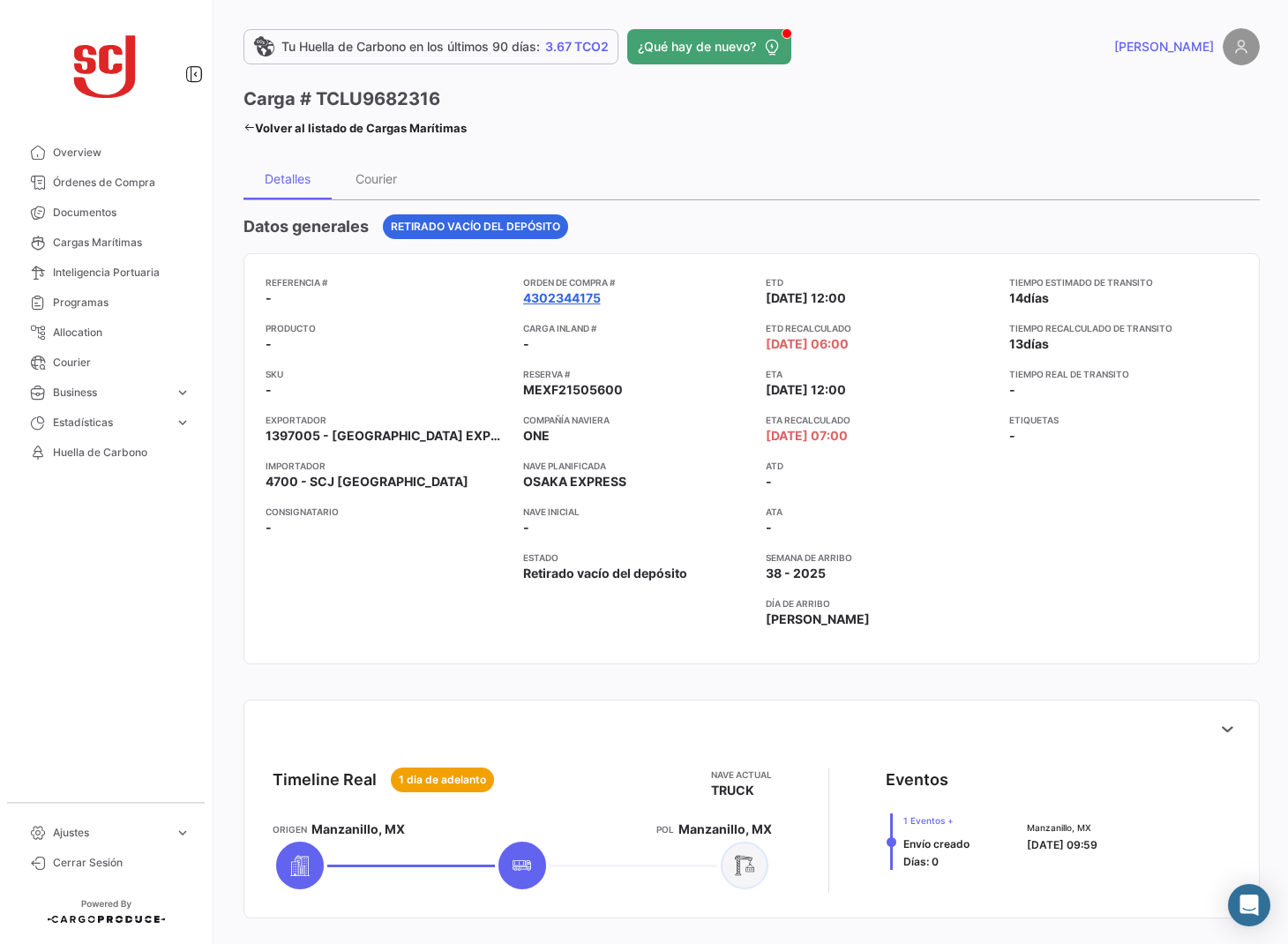
click at [553, 297] on link "4302344175" at bounding box center [561, 298] width 78 height 18
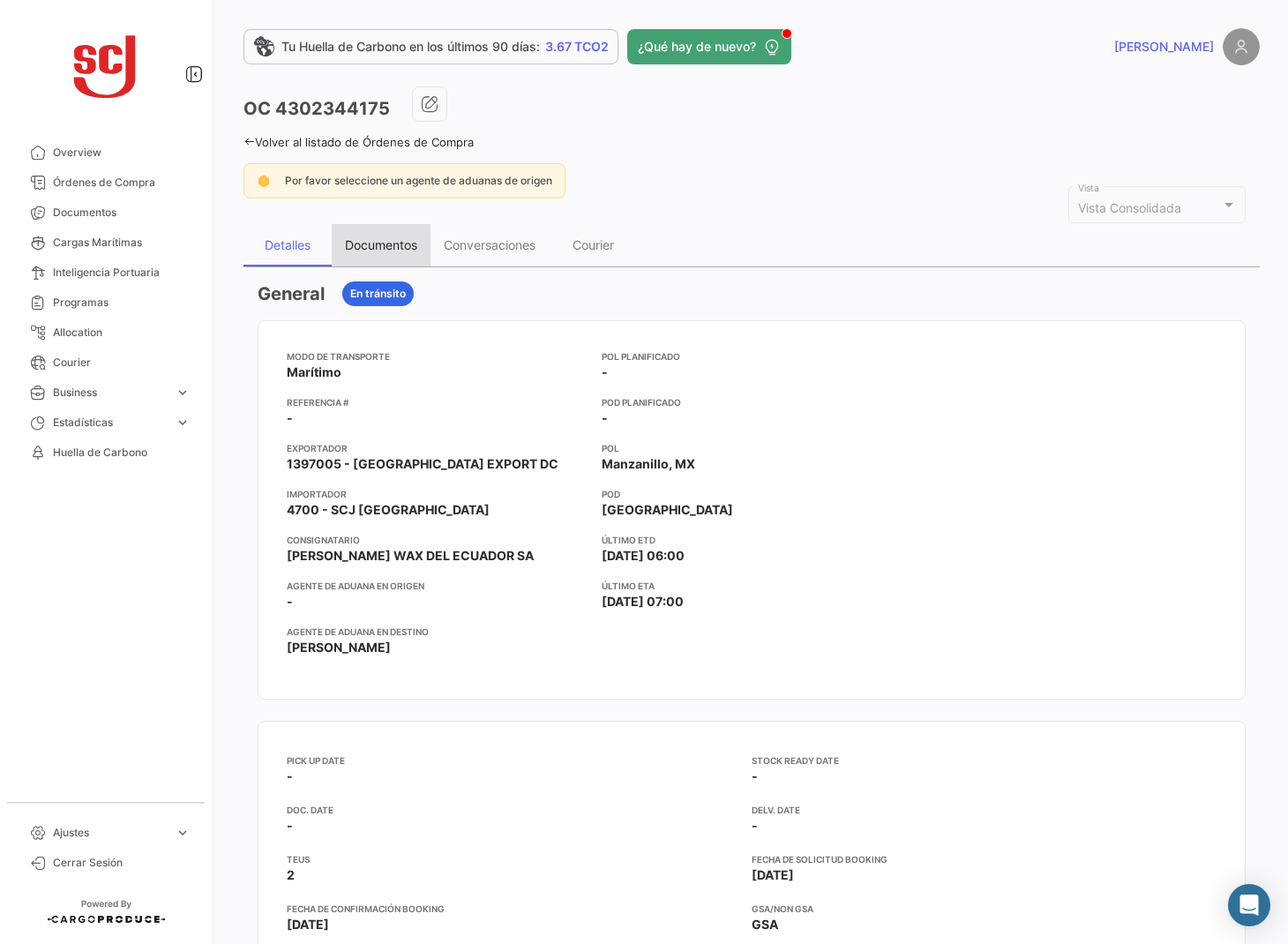
click at [393, 239] on div "Documentos" at bounding box center [381, 245] width 72 height 15
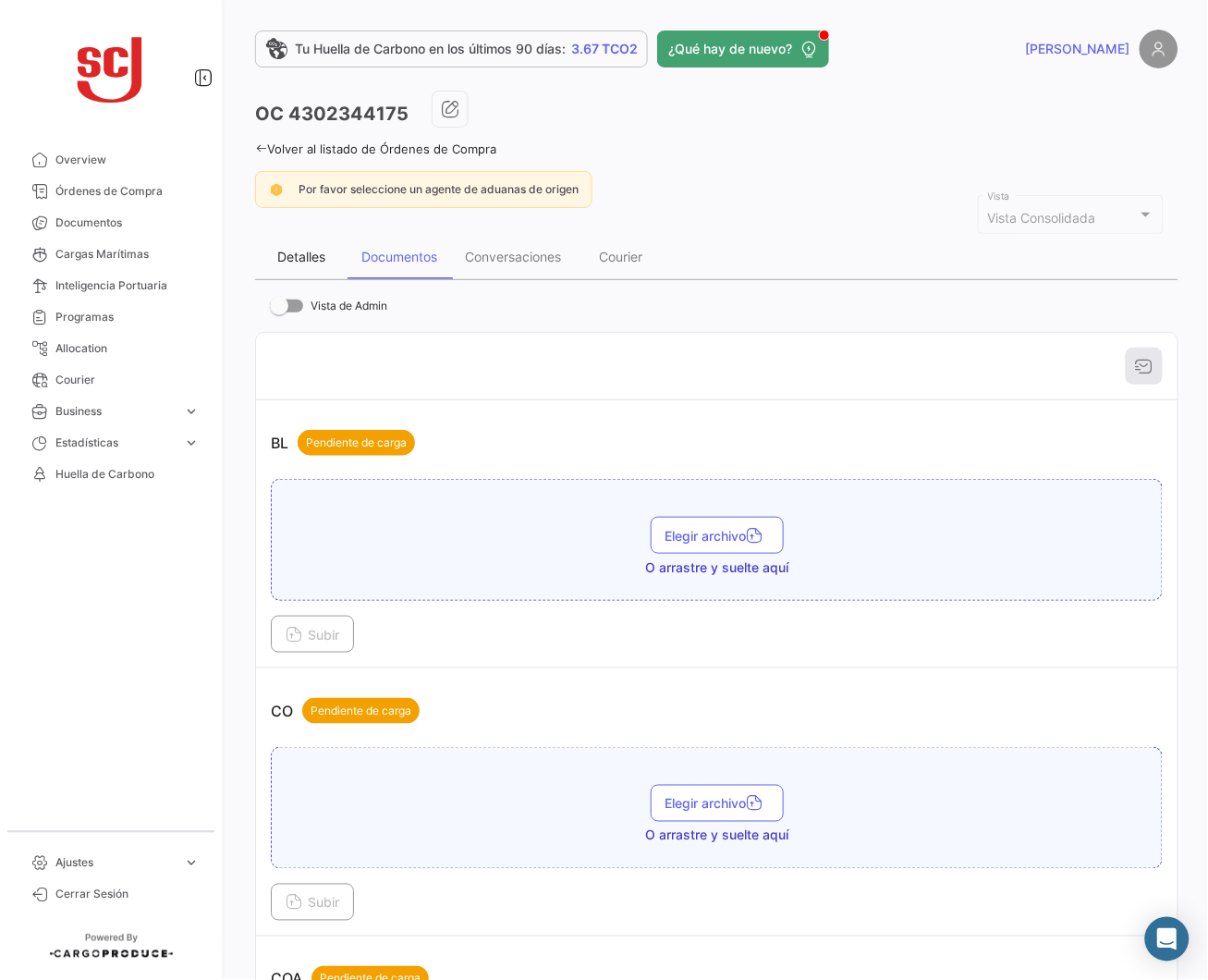
click at [314, 246] on div "Detalles" at bounding box center [301, 257] width 92 height 44
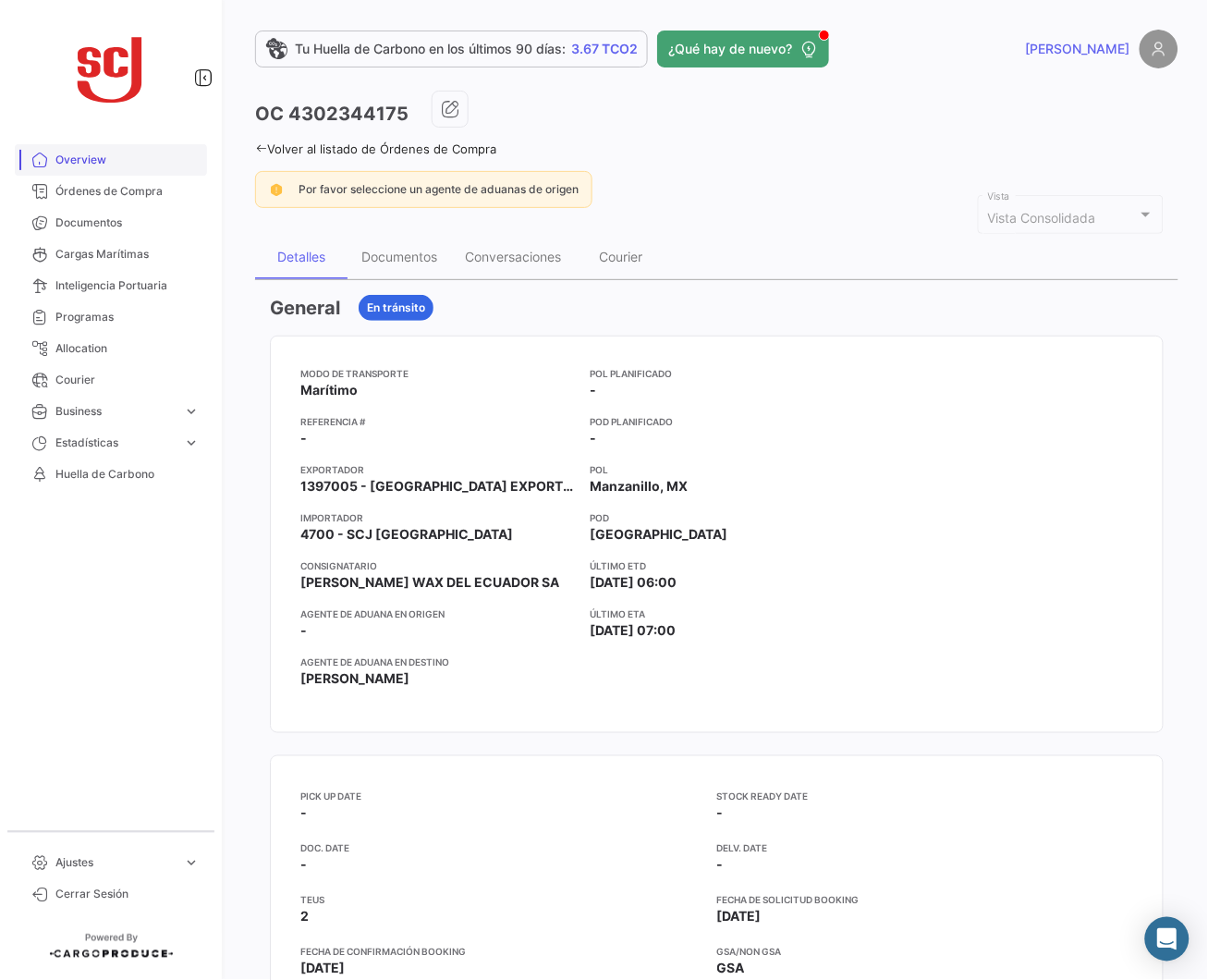
click at [126, 165] on span "Overview" at bounding box center [127, 160] width 144 height 17
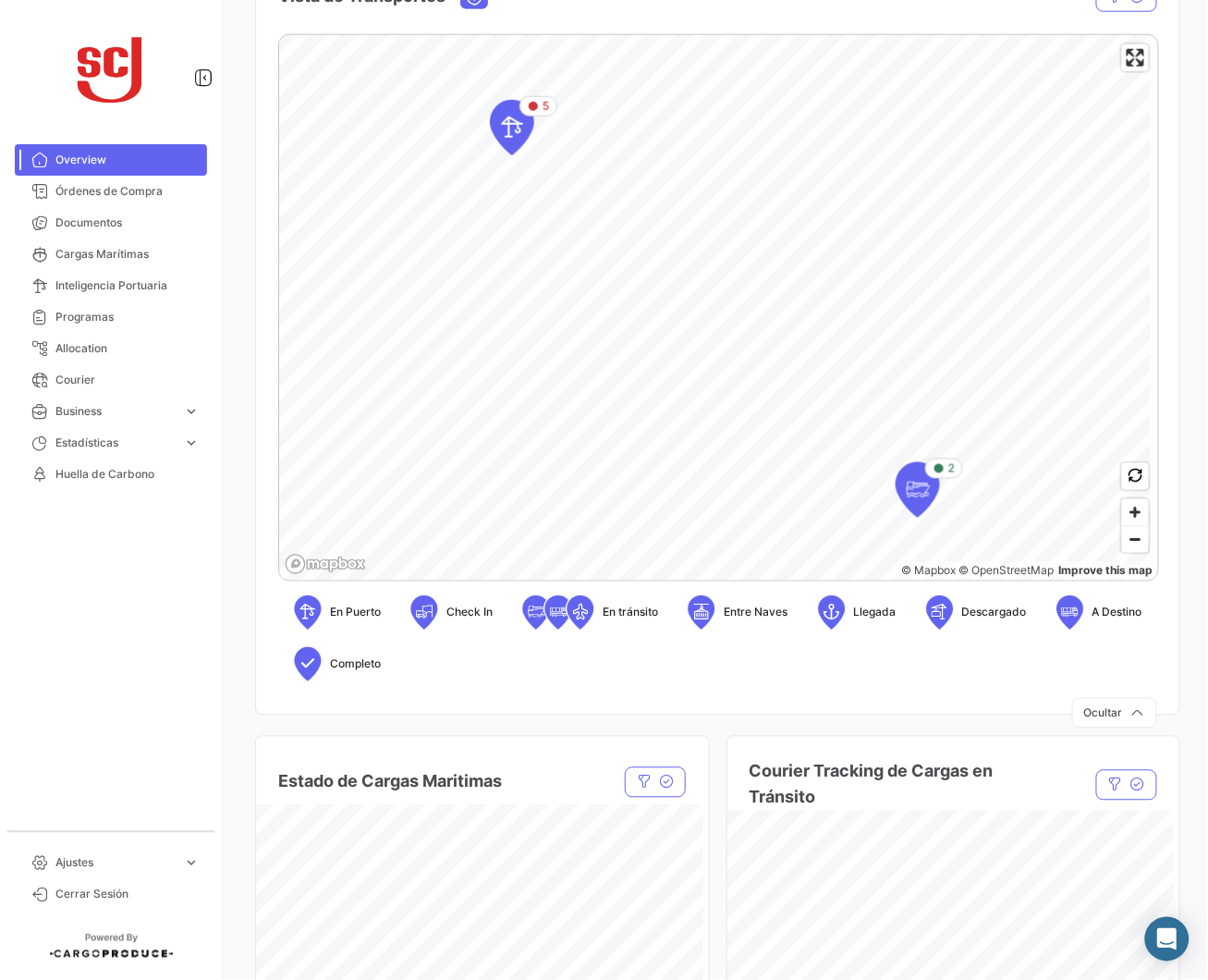
scroll to position [308, 0]
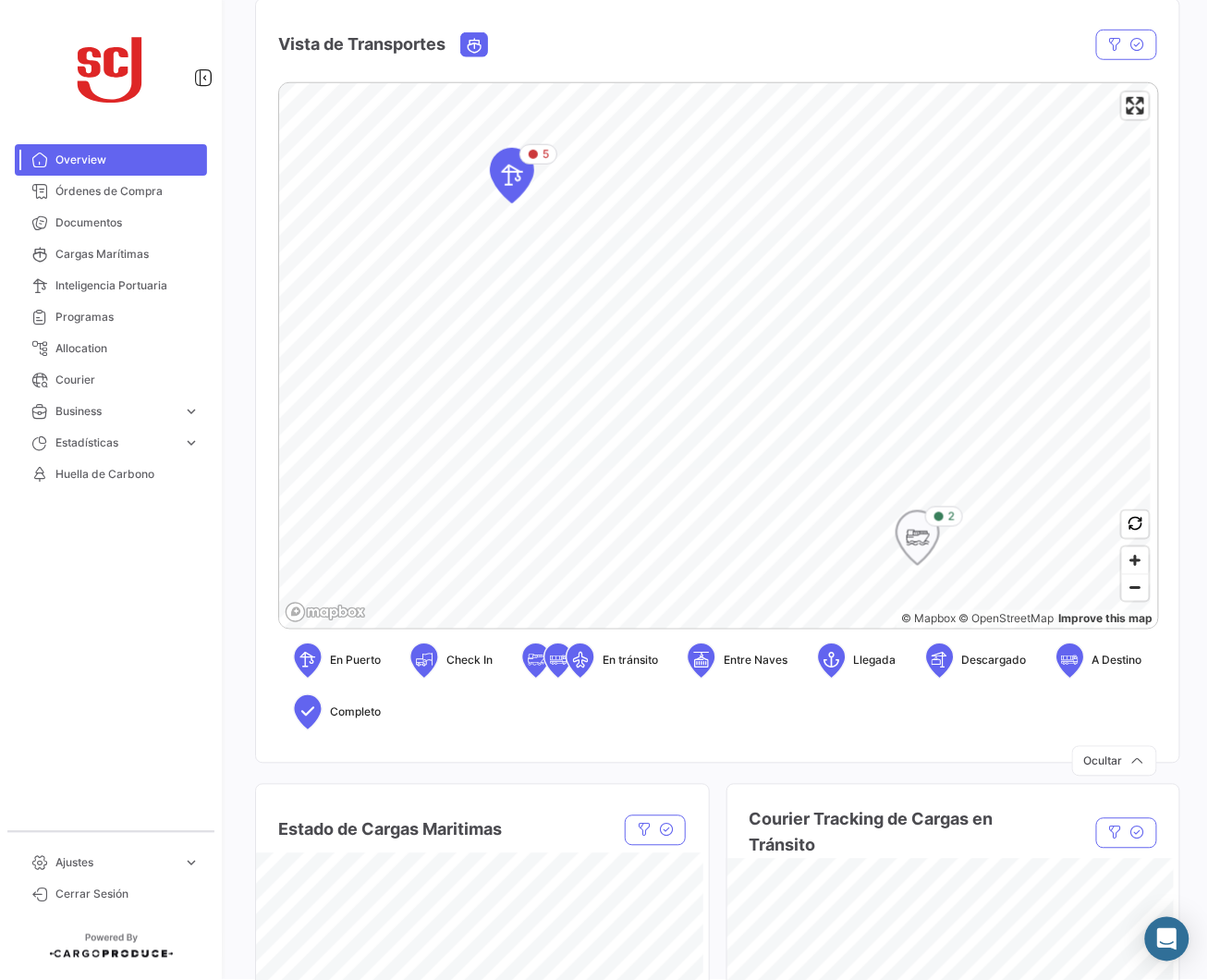
click at [899, 548] on icon "Map marker" at bounding box center [917, 538] width 44 height 56
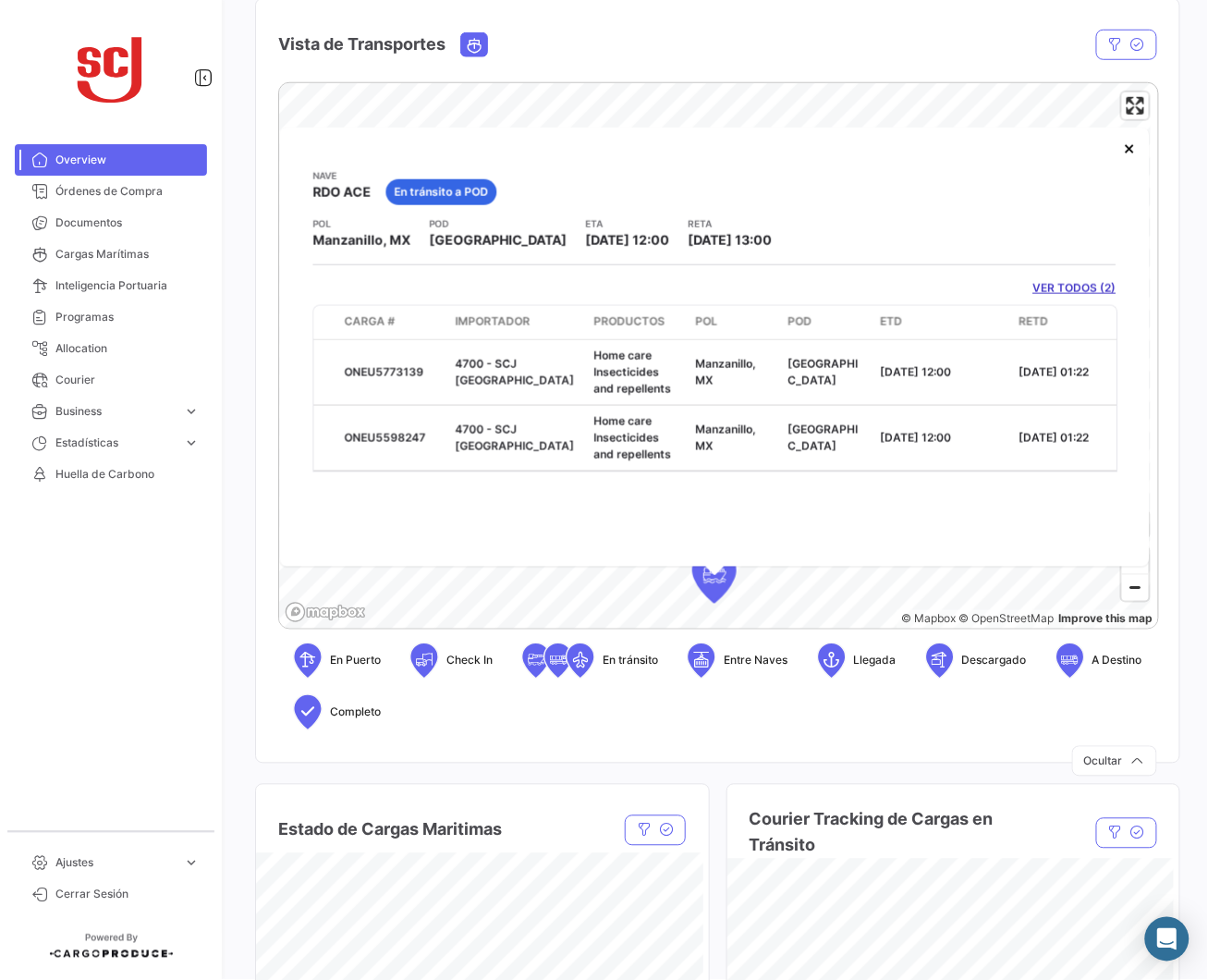
click at [78, 159] on span "Overview" at bounding box center [127, 160] width 144 height 17
click at [102, 150] on link "Overview" at bounding box center [111, 160] width 192 height 31
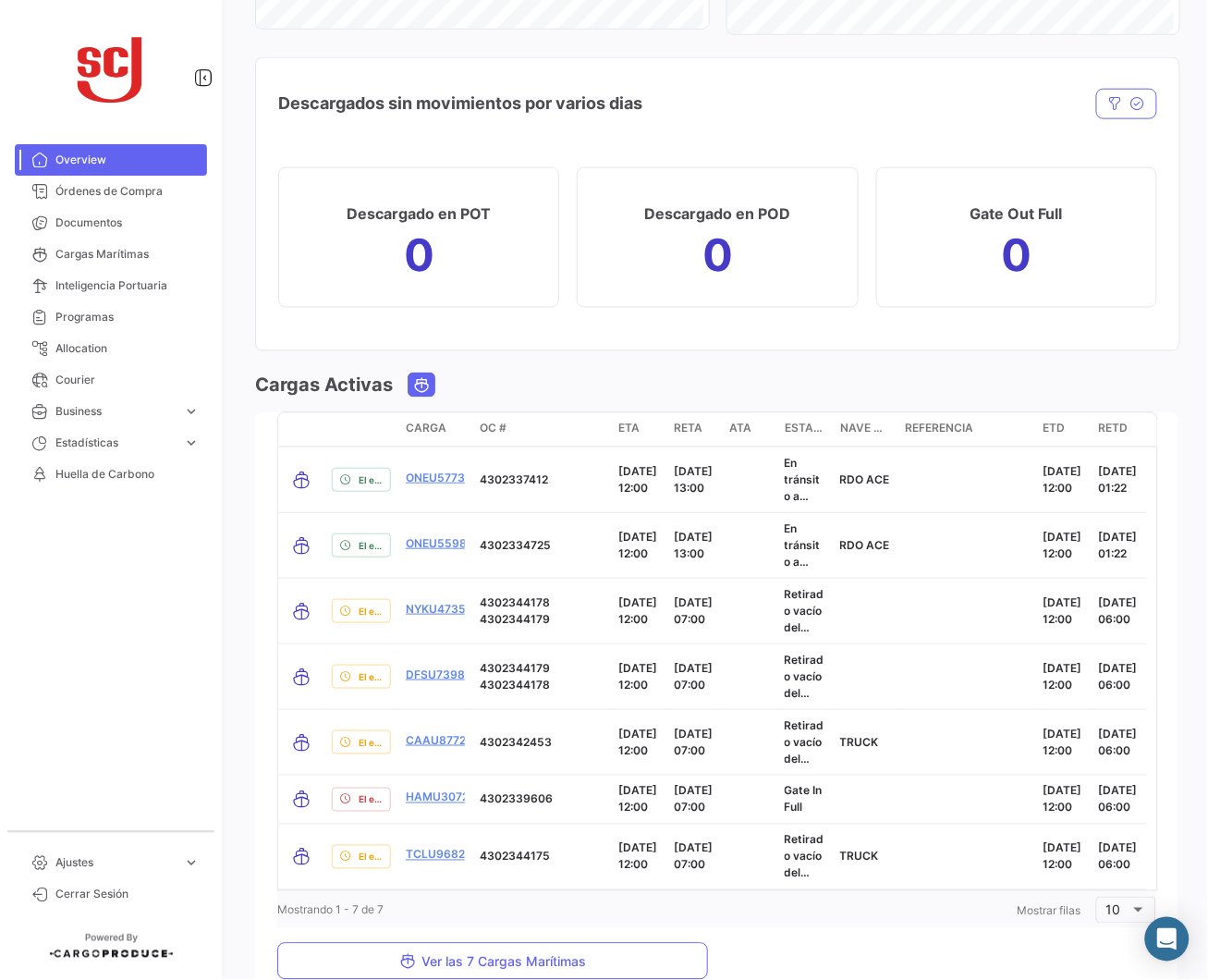
scroll to position [2092, 0]
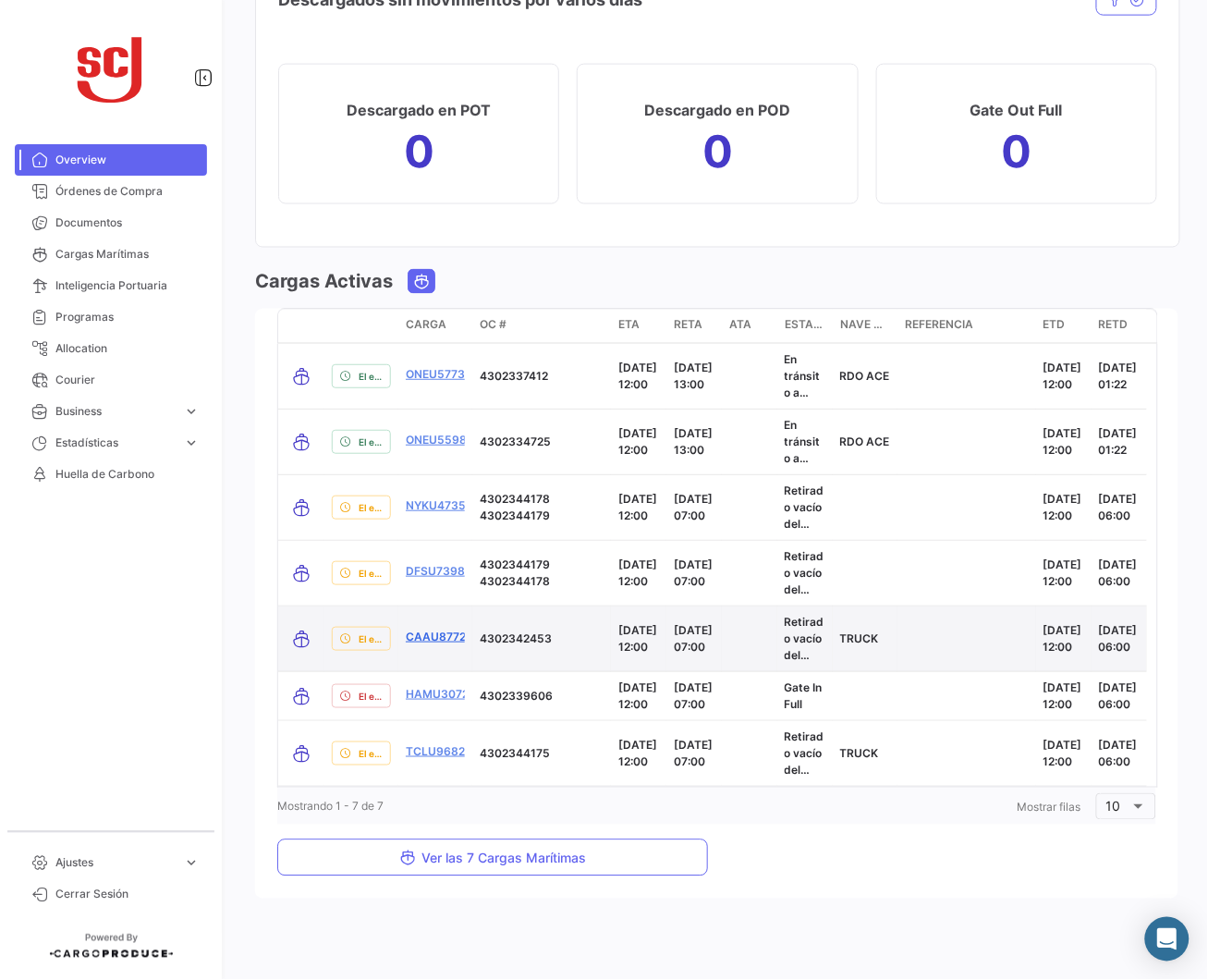
click at [432, 628] on link "CAAU8772205" at bounding box center [446, 636] width 81 height 17
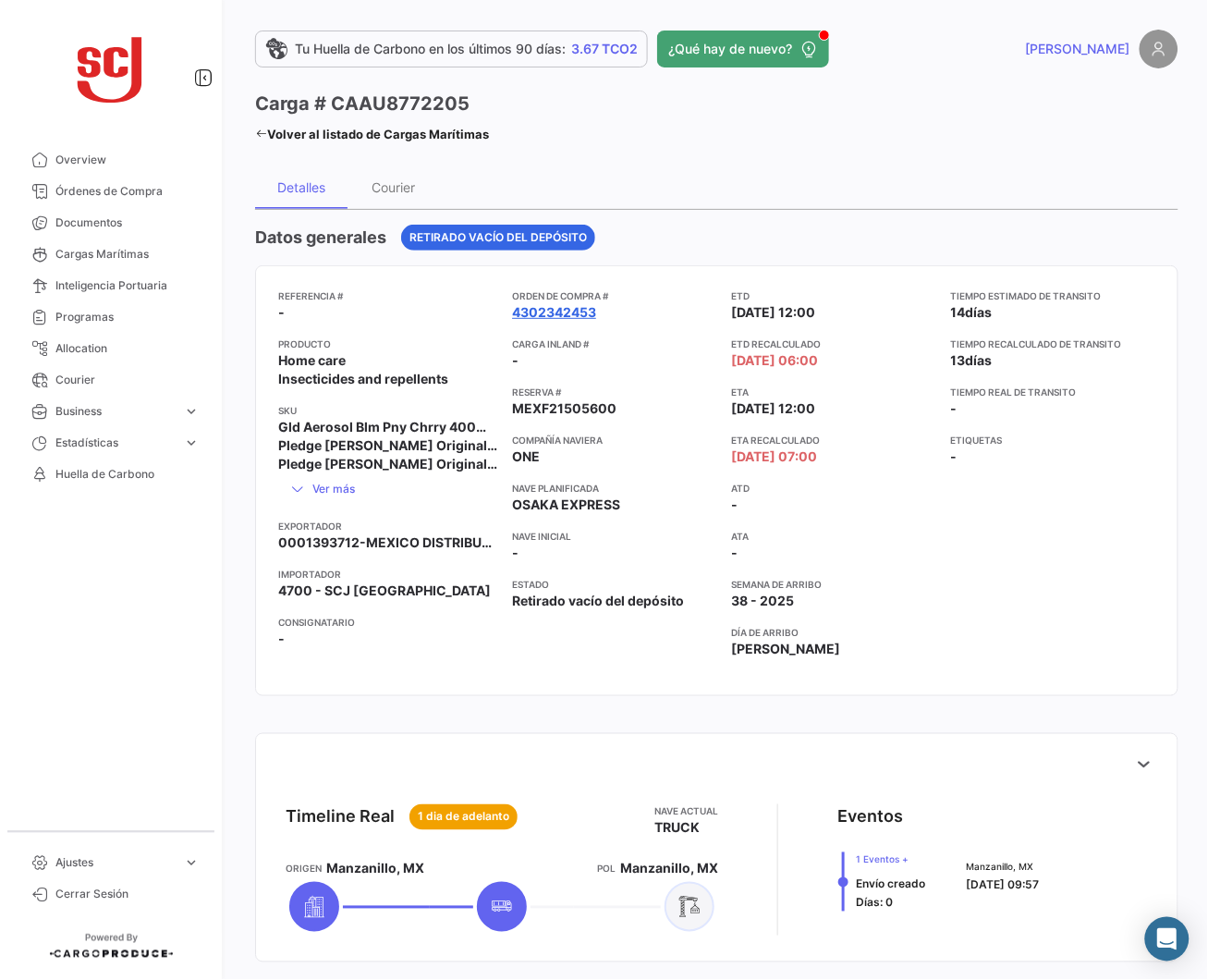
click at [552, 309] on link "4302342453" at bounding box center [555, 312] width 84 height 19
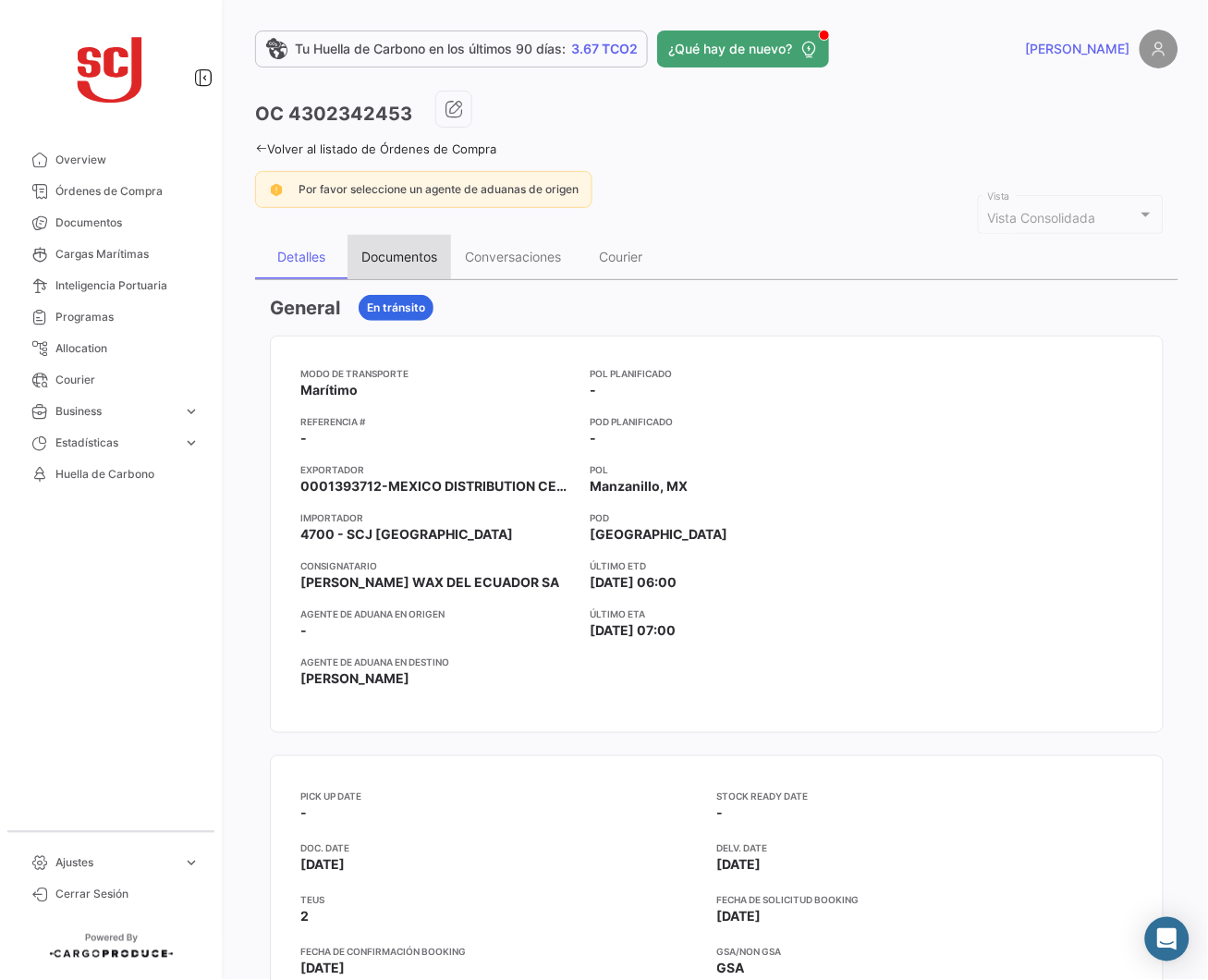
click at [376, 237] on div "Documentos" at bounding box center [400, 257] width 104 height 44
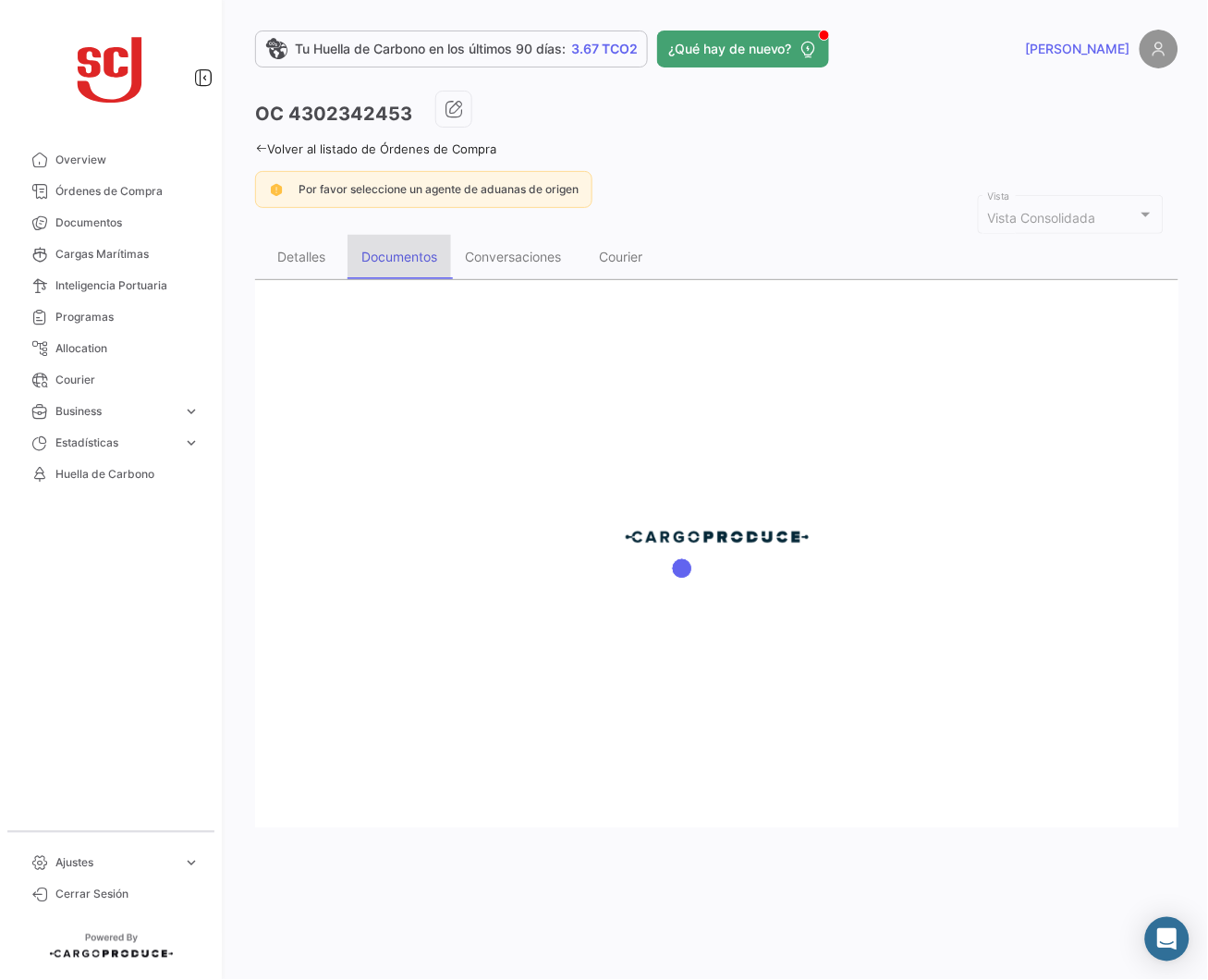
click at [383, 265] on div "Documentos" at bounding box center [400, 257] width 104 height 44
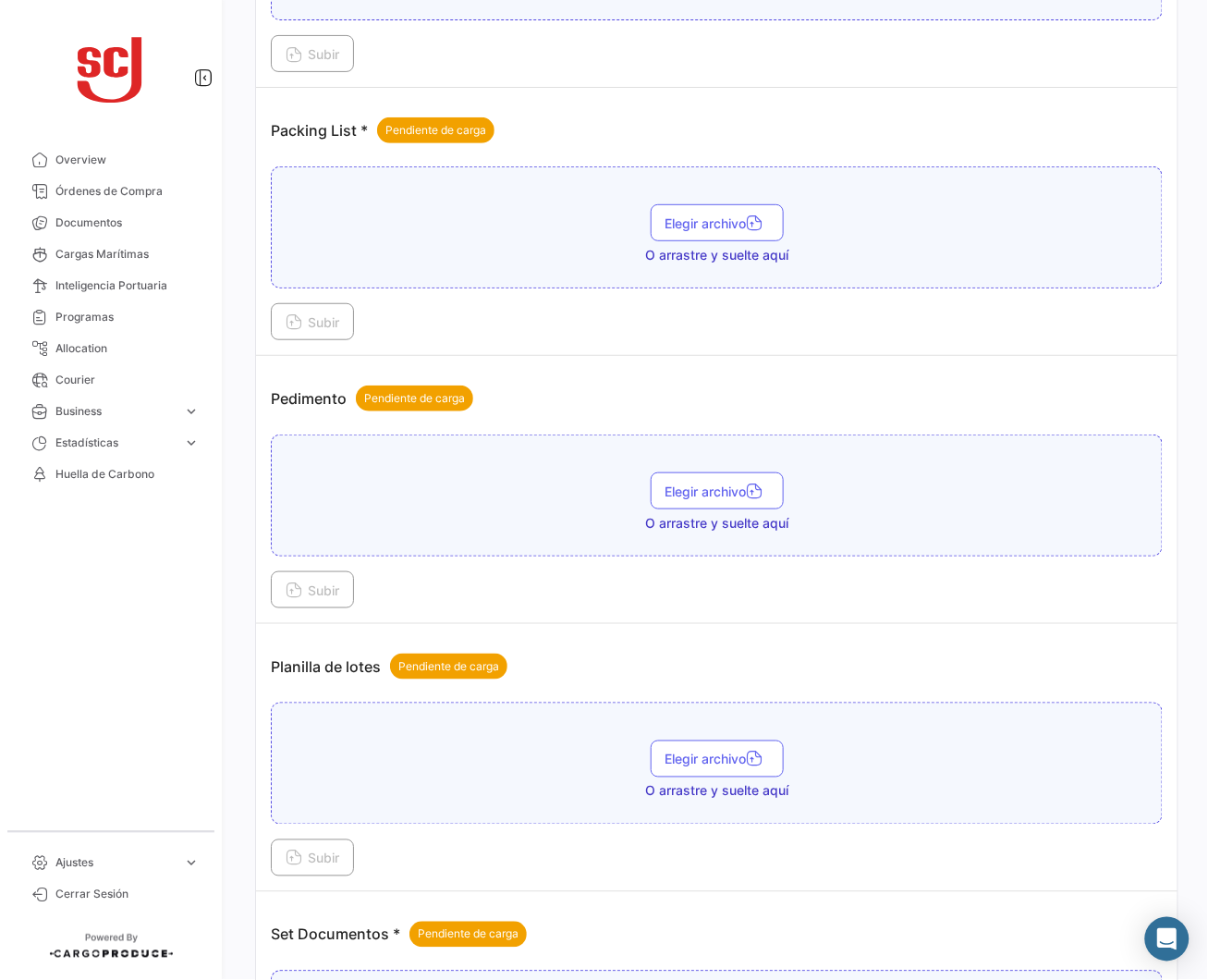
scroll to position [1939, 0]
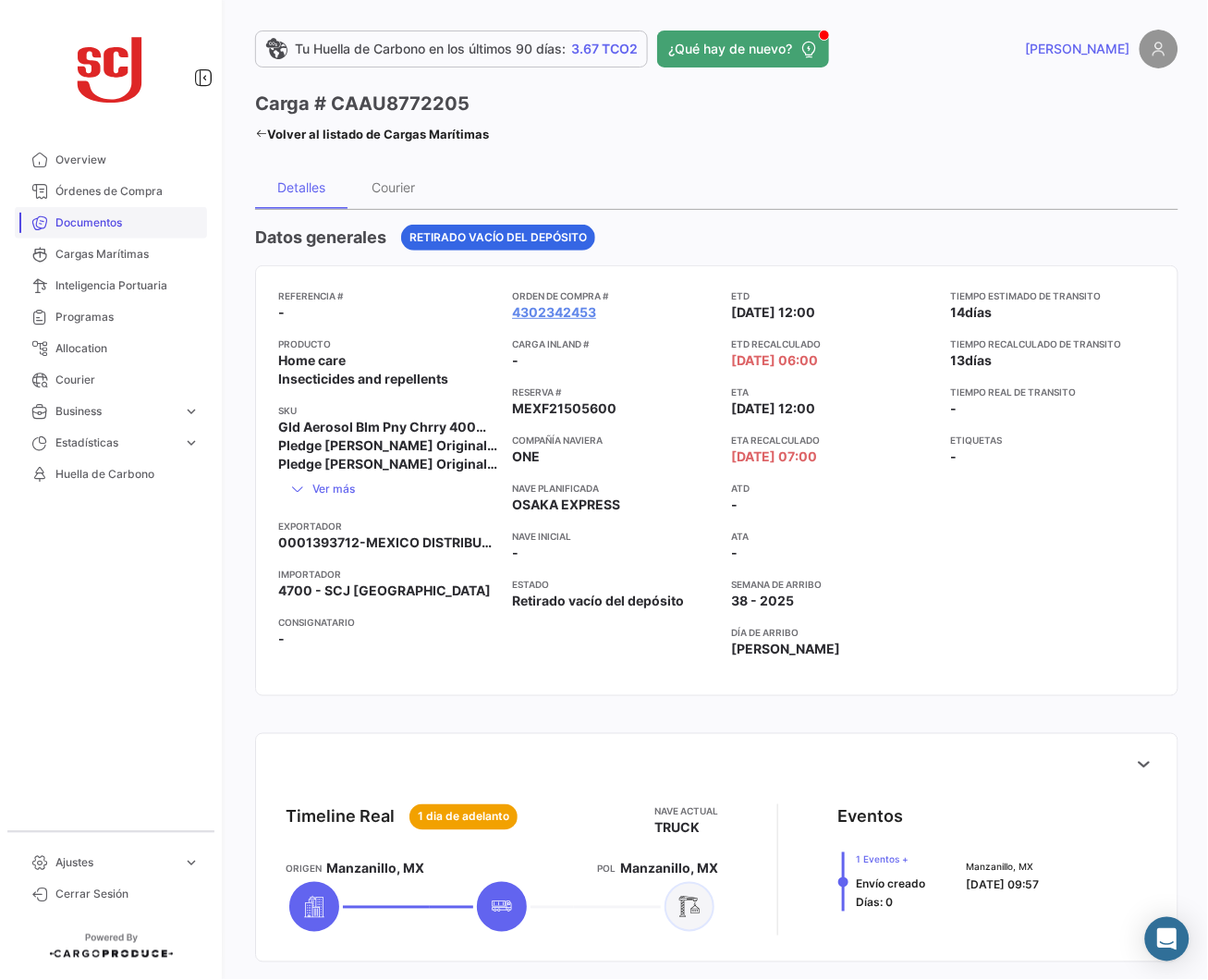
click at [85, 216] on span "Documentos" at bounding box center [127, 222] width 144 height 17
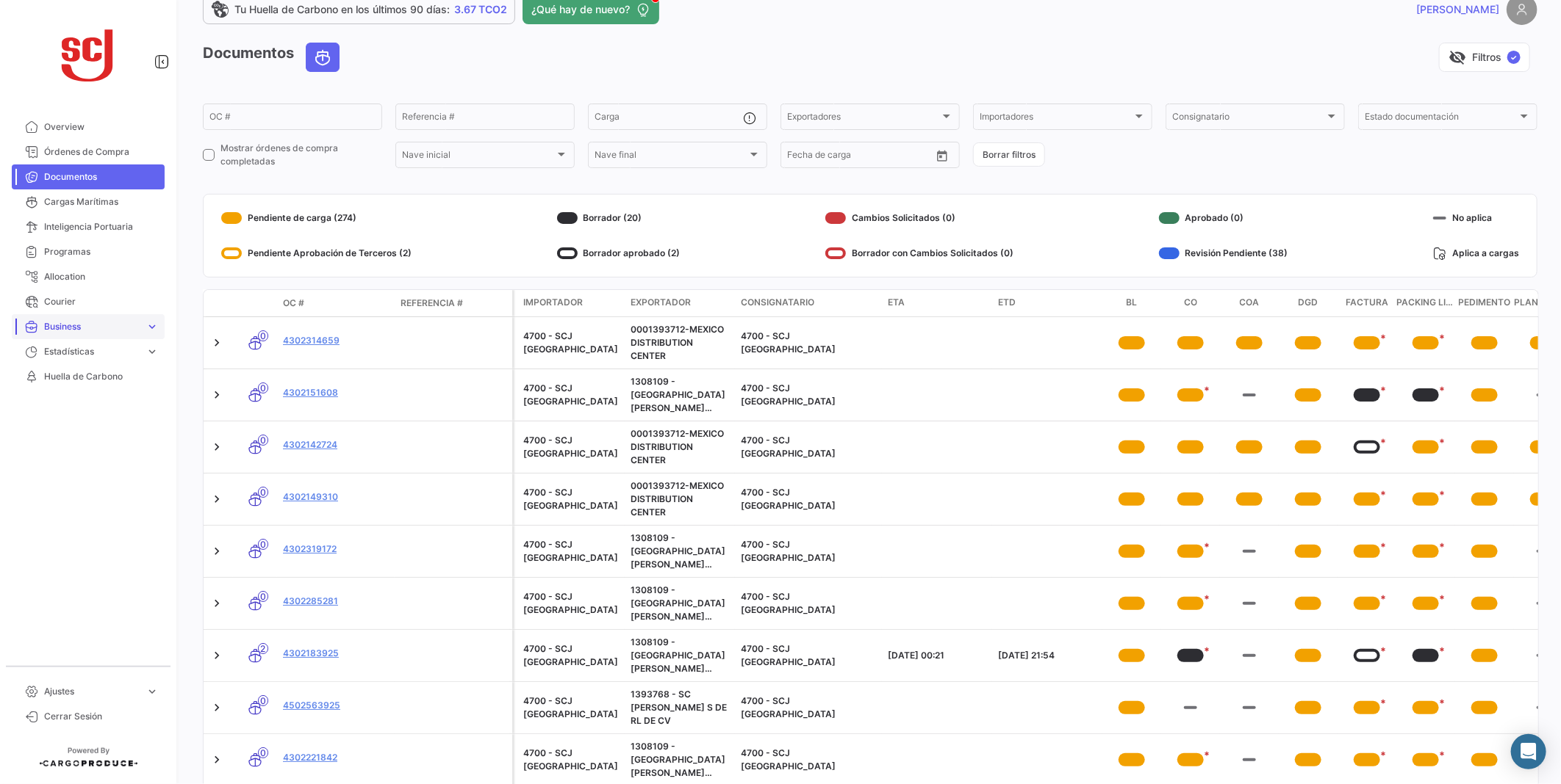
scroll to position [1, 0]
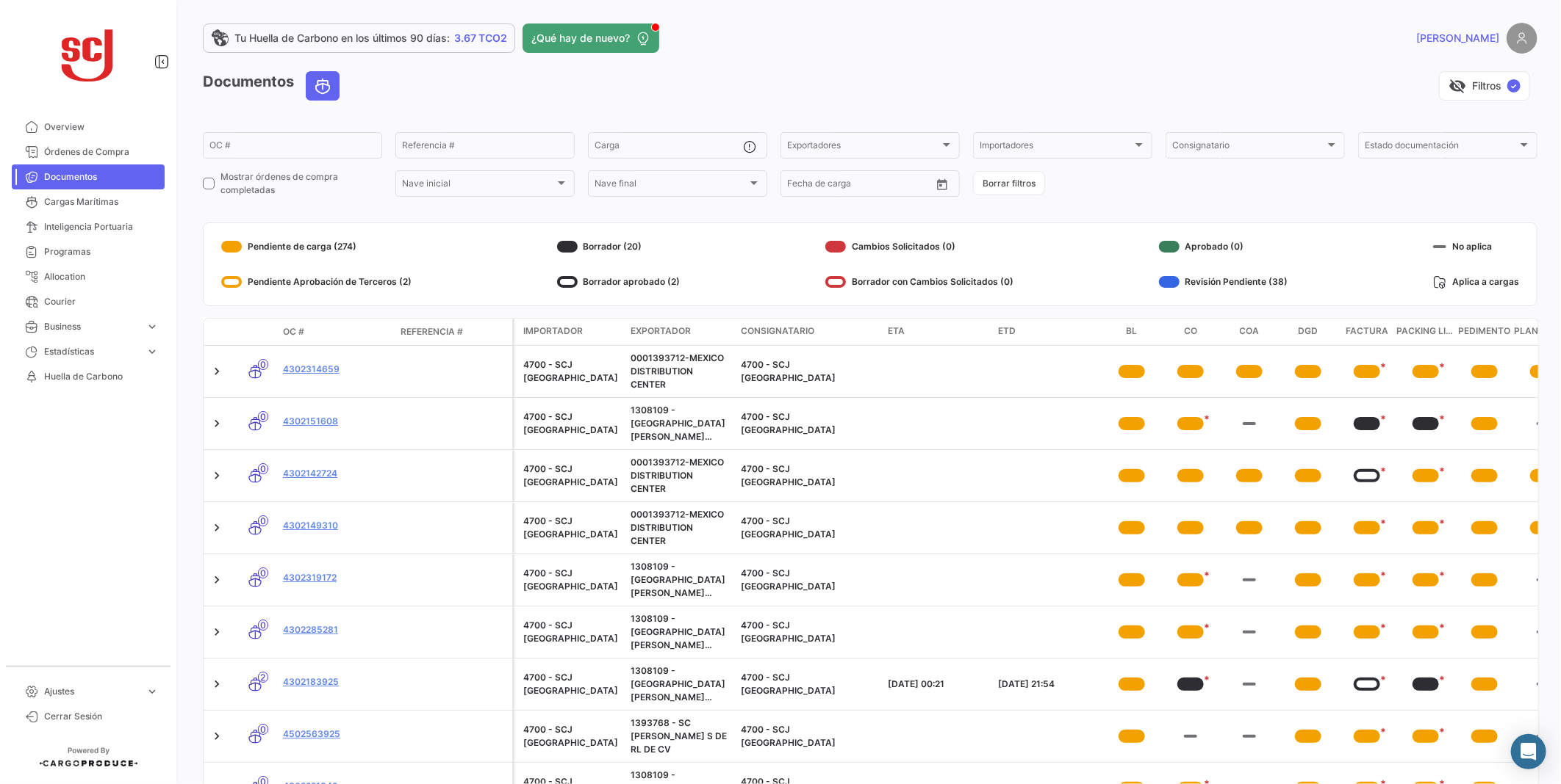
click at [97, 199] on span "Cargas Marítimas" at bounding box center [101, 202] width 115 height 13
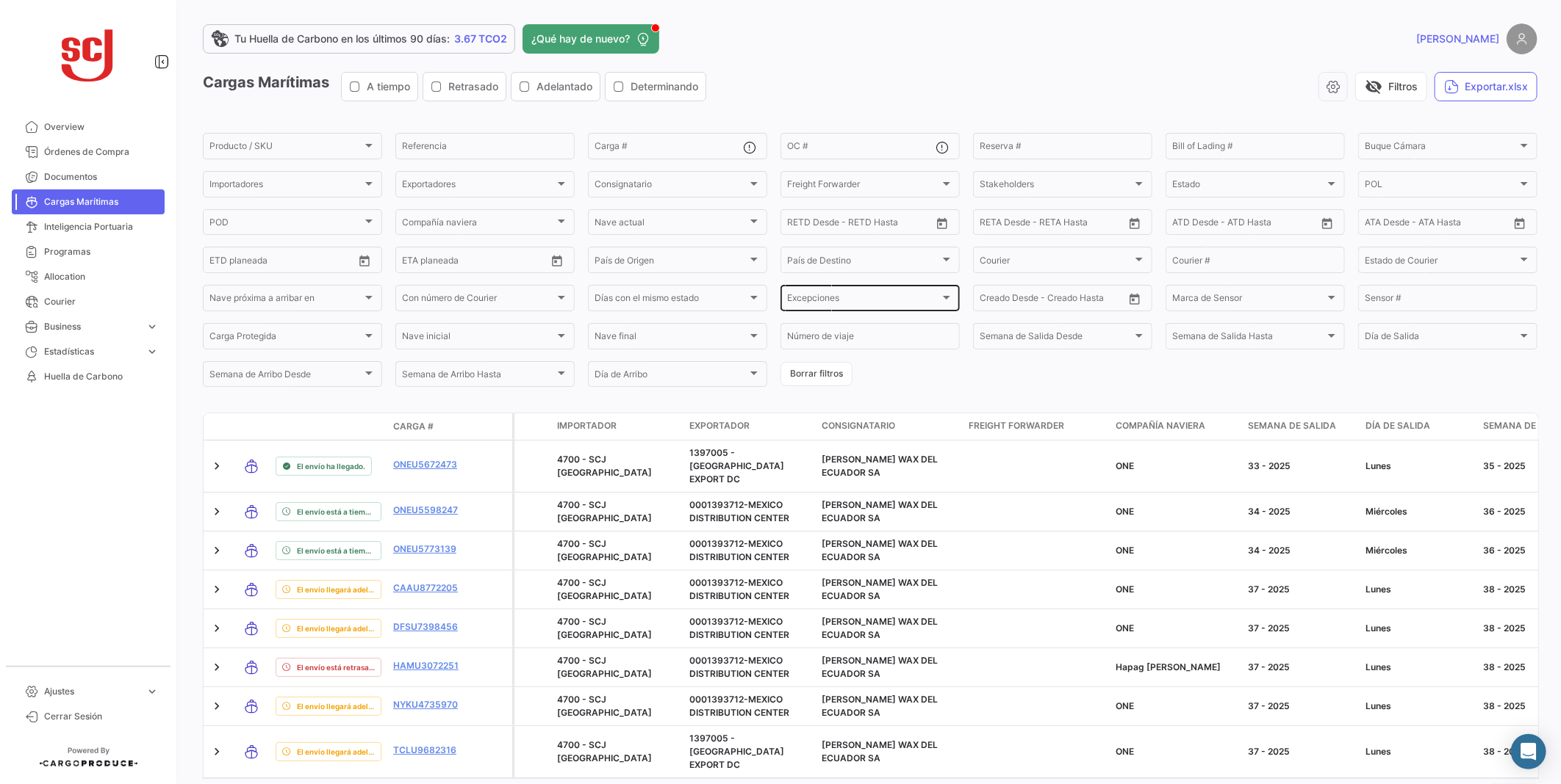
scroll to position [45, 0]
